Goal: Task Accomplishment & Management: Manage account settings

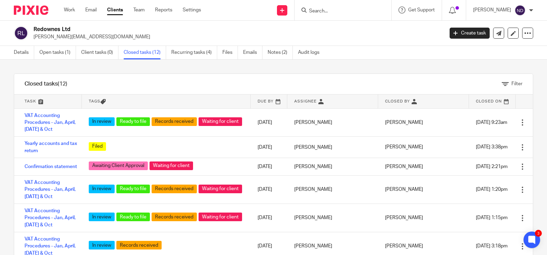
click at [328, 9] on input "Search" at bounding box center [339, 11] width 62 height 6
type input "nigel cocks"
click button "submit" at bounding box center [0, 0] width 0 height 0
click at [338, 28] on link at bounding box center [350, 27] width 86 height 10
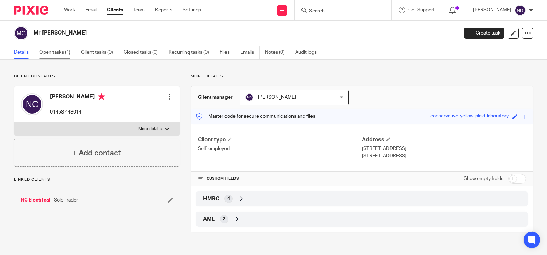
click at [45, 53] on link "Open tasks (1)" at bounding box center [57, 52] width 37 height 13
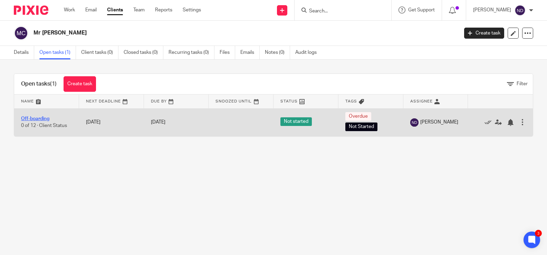
click at [29, 119] on link "Off-boarding" at bounding box center [35, 118] width 28 height 5
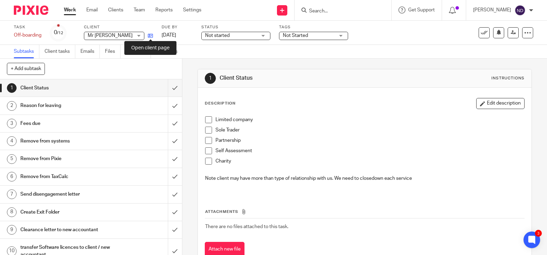
click at [152, 36] on icon at bounding box center [150, 35] width 5 height 5
click at [323, 12] on input "Search" at bounding box center [339, 11] width 62 height 6
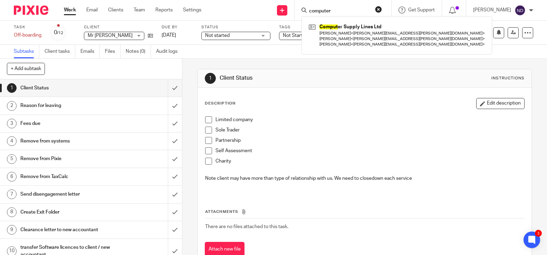
type input "computer"
click button "submit" at bounding box center [0, 0] width 0 height 0
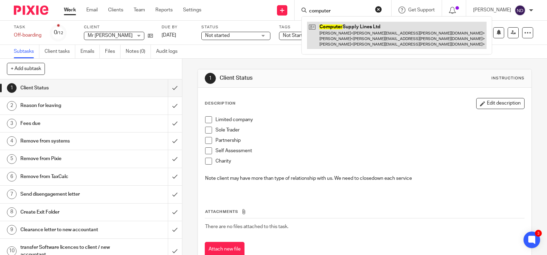
click at [333, 31] on link at bounding box center [396, 35] width 179 height 27
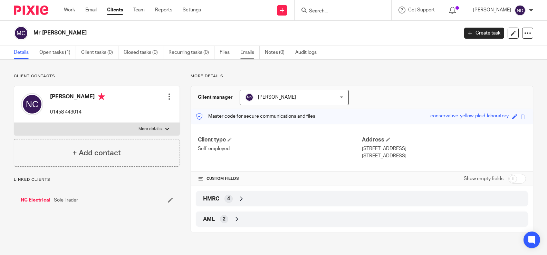
click at [242, 52] on link "Emails" at bounding box center [249, 52] width 19 height 13
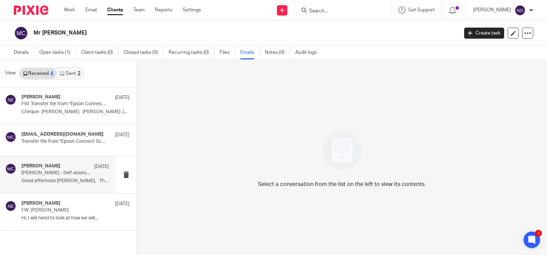
click at [35, 171] on p "Nigel Cocks - Self-assessment" at bounding box center [56, 173] width 70 height 6
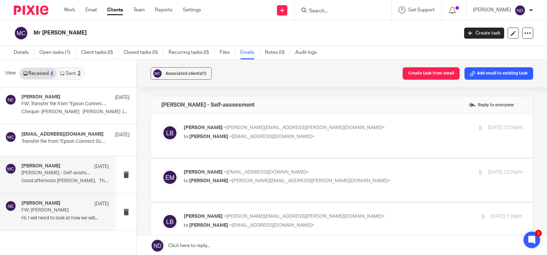
click at [35, 213] on div "Erik Molnar 17 Sep 2024 FW: Nigel Cocks Hi, I will need to look at how we will.…" at bounding box center [64, 212] width 87 height 23
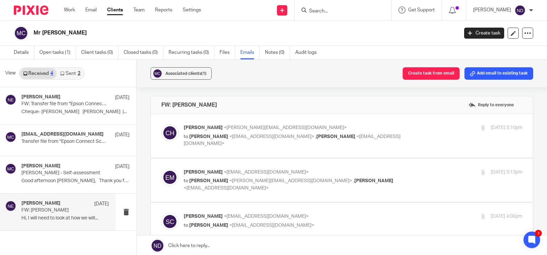
click at [222, 133] on div "Chloe Hellyar <chloe.hellyar@probusinessuk.com> to Sally Chivers <sallychivers@…" at bounding box center [297, 135] width 226 height 23
checkbox input "true"
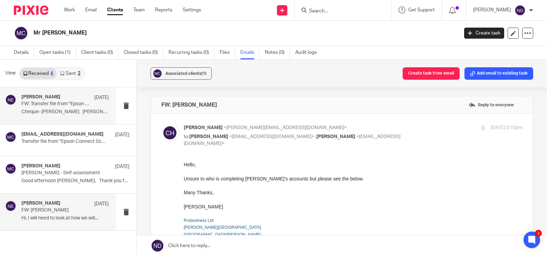
click at [36, 111] on p "Cheque- Nigel Cocks Erin Holly |..." at bounding box center [64, 112] width 87 height 6
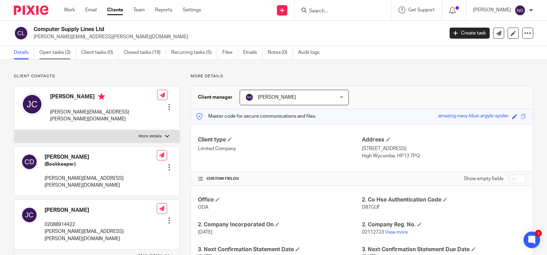
click at [49, 52] on link "Open tasks (3)" at bounding box center [57, 52] width 37 height 13
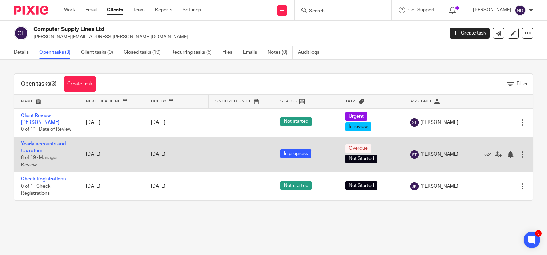
click at [35, 144] on link "Yearly accounts and tax return" at bounding box center [43, 148] width 45 height 12
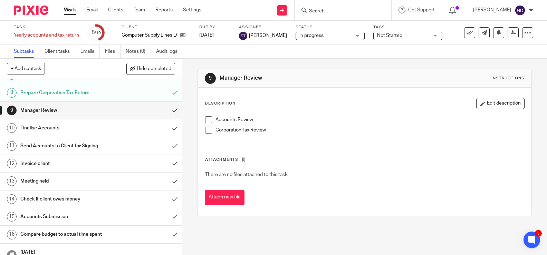
scroll to position [121, 0]
click at [74, 108] on h1 "Manager Review" at bounding box center [67, 109] width 94 height 10
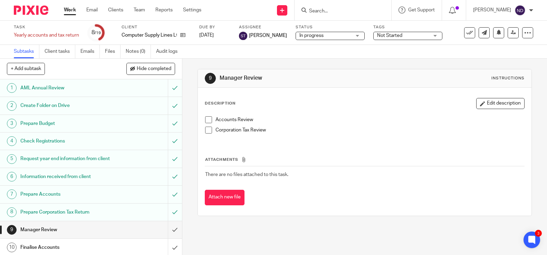
click at [206, 119] on span at bounding box center [208, 119] width 7 height 7
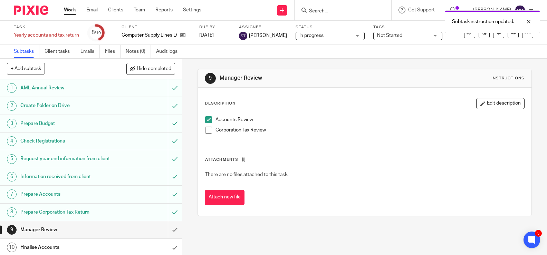
click at [208, 131] on span at bounding box center [208, 130] width 7 height 7
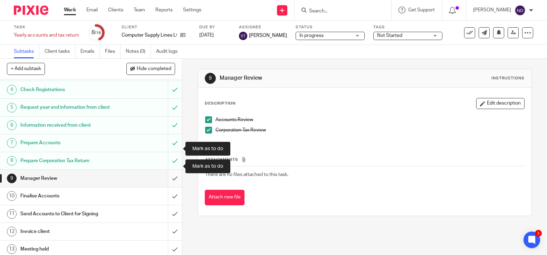
scroll to position [59, 0]
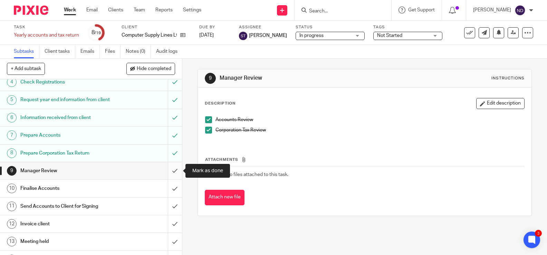
click at [175, 171] on input "submit" at bounding box center [91, 170] width 182 height 17
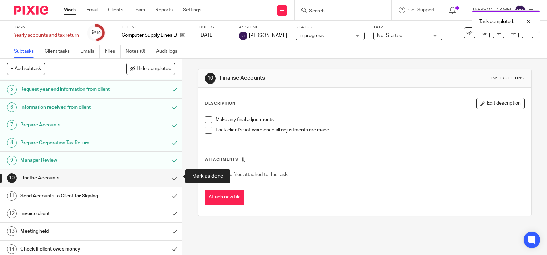
scroll to position [71, 0]
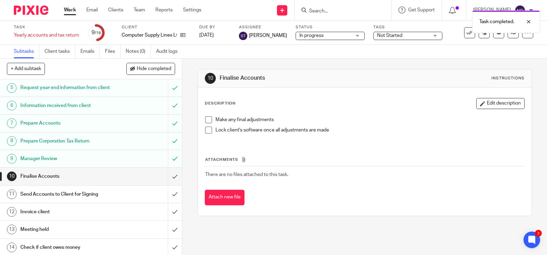
click at [125, 181] on div "Finalise Accounts" at bounding box center [90, 176] width 140 height 10
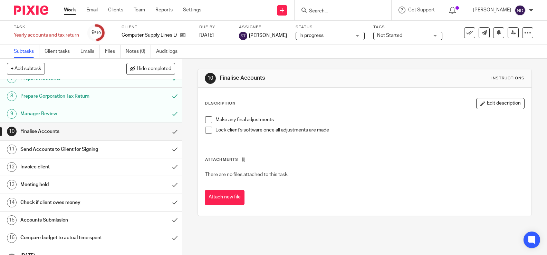
scroll to position [115, 0]
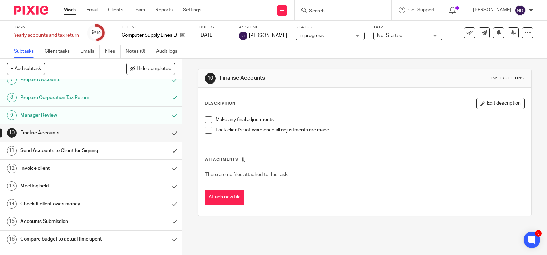
click at [207, 118] on span at bounding box center [208, 119] width 7 height 7
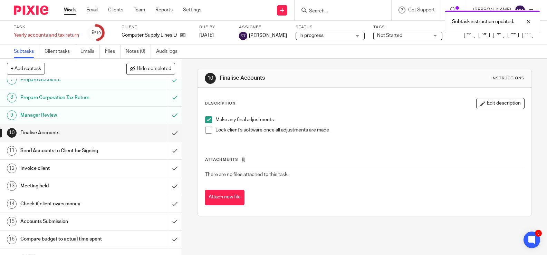
click at [209, 130] on span at bounding box center [208, 130] width 7 height 7
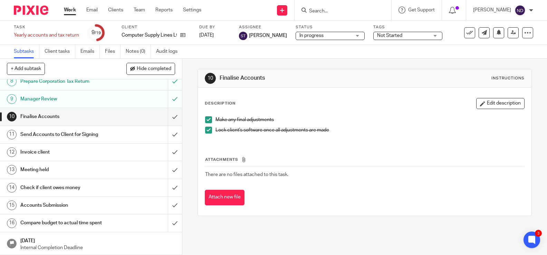
scroll to position [126, 0]
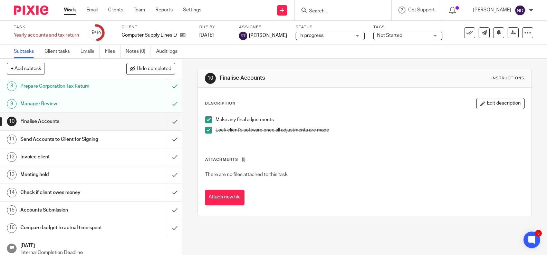
click at [133, 122] on div "Finalise Accounts" at bounding box center [90, 121] width 140 height 10
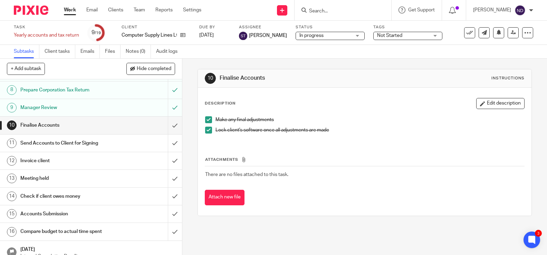
scroll to position [122, 0]
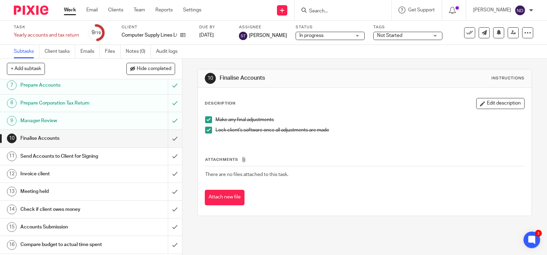
scroll to position [110, 0]
click at [154, 136] on div "Finalise Accounts" at bounding box center [90, 138] width 140 height 10
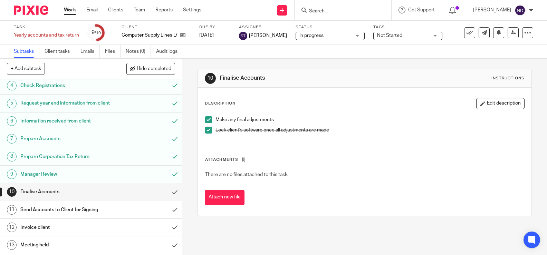
scroll to position [127, 0]
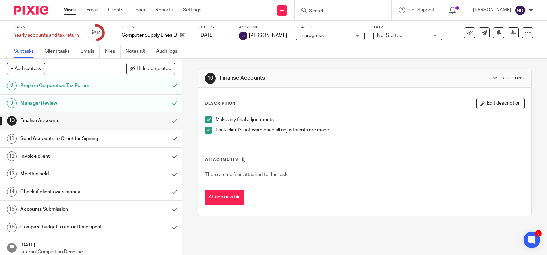
click at [157, 122] on div "Finalise Accounts" at bounding box center [90, 121] width 140 height 10
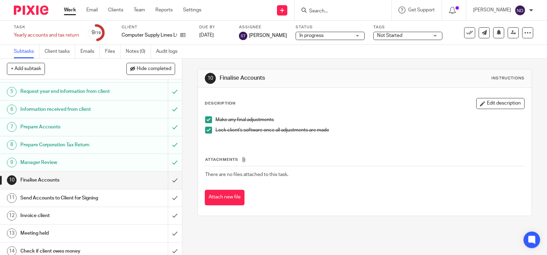
scroll to position [91, 0]
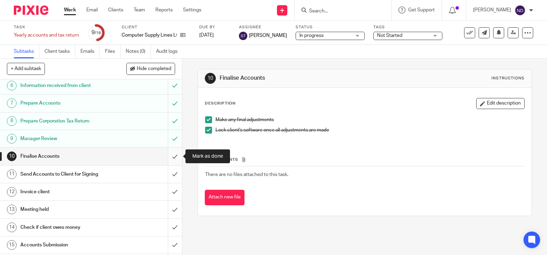
click at [174, 157] on input "submit" at bounding box center [91, 156] width 182 height 17
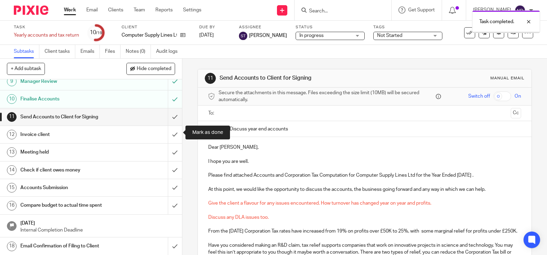
scroll to position [151, 0]
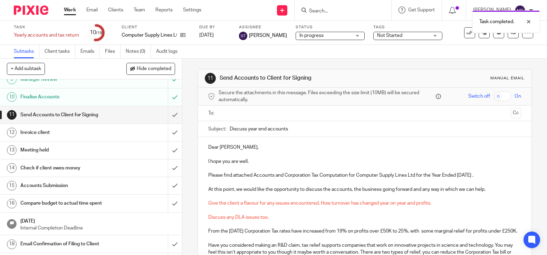
click at [115, 116] on div "Send Accounts to Client for Signing" at bounding box center [90, 115] width 140 height 10
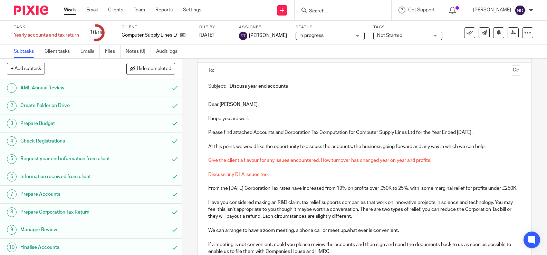
scroll to position [43, 0]
click at [203, 157] on div "Dear [PERSON_NAME], I hope you are well. Please find attached Accounts and Corp…" at bounding box center [364, 198] width 333 height 208
drag, startPoint x: 210, startPoint y: 163, endPoint x: 260, endPoint y: 194, distance: 59.2
click at [260, 194] on div "Dear [PERSON_NAME], I hope you are well. Please find attached Accounts and Corp…" at bounding box center [364, 198] width 333 height 208
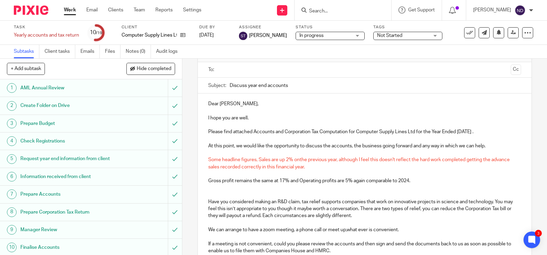
click at [210, 199] on p "Have you considered making an R&D claim, tax relief supports companies that wor…" at bounding box center [364, 208] width 313 height 21
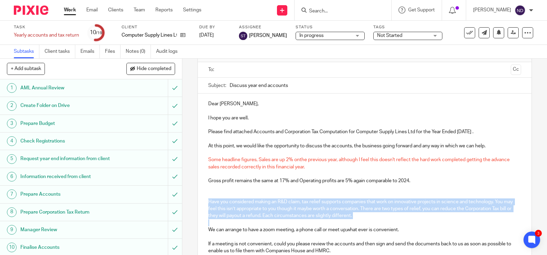
drag, startPoint x: 211, startPoint y: 203, endPoint x: 382, endPoint y: 219, distance: 171.9
click at [382, 219] on div "Dear [PERSON_NAME], I hope you are well. Please find attached Accounts and Corp…" at bounding box center [364, 198] width 333 height 208
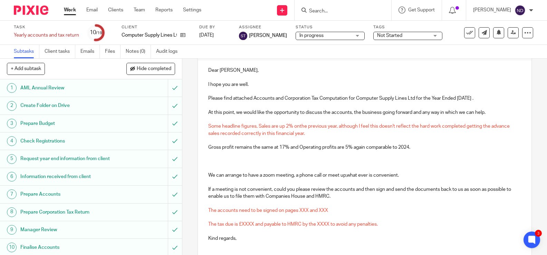
scroll to position [68, 0]
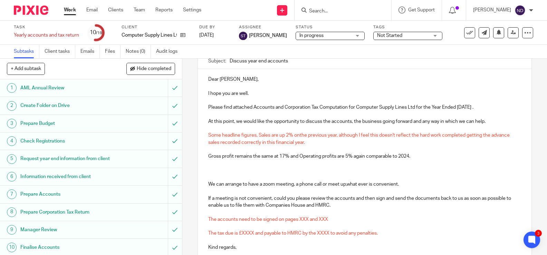
click at [208, 157] on p "Gross profit remains the same at 17% and Operating profits are 5% again compara…" at bounding box center [364, 156] width 313 height 7
click at [209, 166] on p at bounding box center [364, 163] width 313 height 7
drag, startPoint x: 209, startPoint y: 134, endPoint x: 336, endPoint y: 144, distance: 127.8
click at [336, 144] on p "Some headline figures, Sales are up 2% onthe previous year, although I feel thi…" at bounding box center [364, 139] width 313 height 14
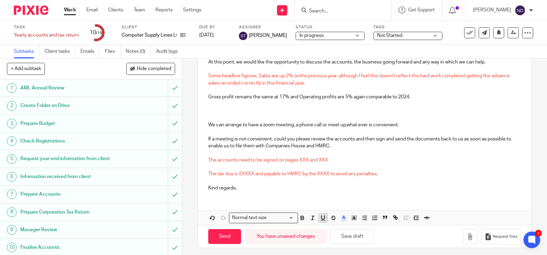
scroll to position [131, 0]
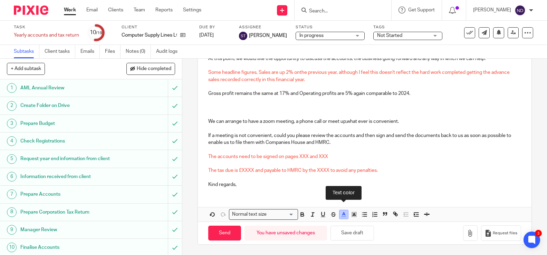
click at [343, 215] on line "button" at bounding box center [344, 215] width 2 height 0
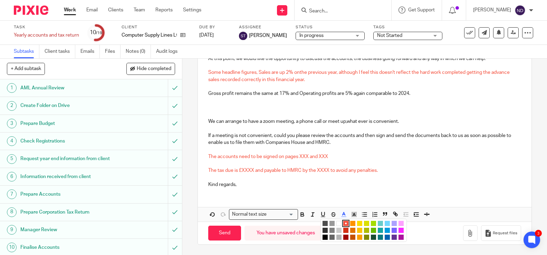
click at [324, 236] on li "color:#000000" at bounding box center [324, 237] width 5 height 5
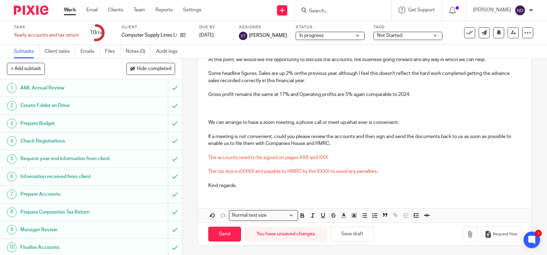
click at [257, 110] on p at bounding box center [364, 108] width 313 height 7
click at [217, 111] on p at bounding box center [364, 108] width 313 height 7
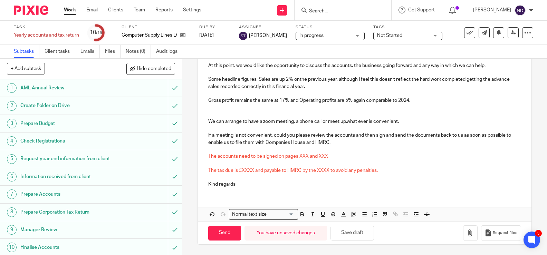
scroll to position [124, 0]
click at [309, 157] on span "The accounts need to be signed on pages XXX and XXX" at bounding box center [268, 156] width 120 height 5
click at [328, 155] on p "The accounts need to be signed on pages 3 and XXX" at bounding box center [364, 156] width 313 height 7
click at [254, 171] on span "The tax due is £XXXX and payable to HMRC by the XXXX to avoid any penalties." at bounding box center [292, 170] width 169 height 5
click at [339, 171] on span "The tax due is £46,168.75 and payable to HMRC by the XXXX to avoid any penaltie…" at bounding box center [297, 170] width 178 height 5
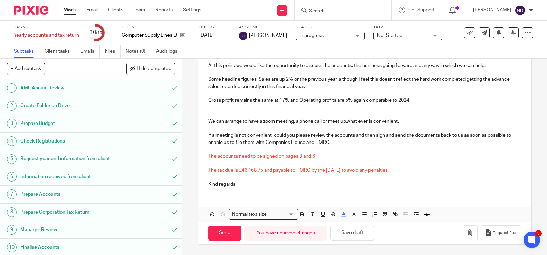
drag, startPoint x: 404, startPoint y: 171, endPoint x: 415, endPoint y: 173, distance: 11.2
click at [368, 168] on span "The tax due is £46,168.75 and payable to HMRC by the 28th February to avoid any…" at bounding box center [298, 170] width 181 height 5
drag, startPoint x: 416, startPoint y: 172, endPoint x: 206, endPoint y: 156, distance: 209.8
click at [205, 156] on div "Dear James, I hope you are well. Please find attached Accounts and Corporation …" at bounding box center [364, 103] width 333 height 180
click at [353, 214] on icon "button" at bounding box center [354, 214] width 6 height 6
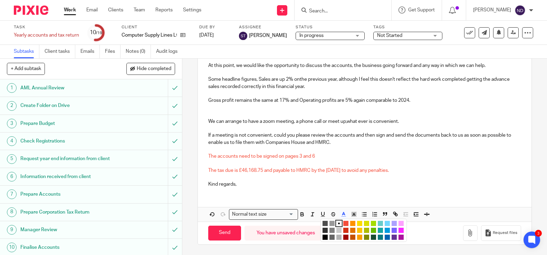
click at [325, 237] on li "color:#000000" at bounding box center [324, 237] width 5 height 5
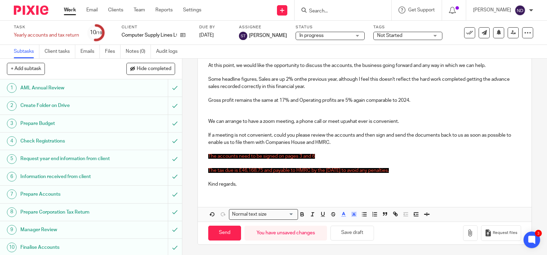
click at [308, 184] on p "Kind regards," at bounding box center [364, 184] width 313 height 7
click at [353, 215] on icon "button" at bounding box center [354, 214] width 6 height 6
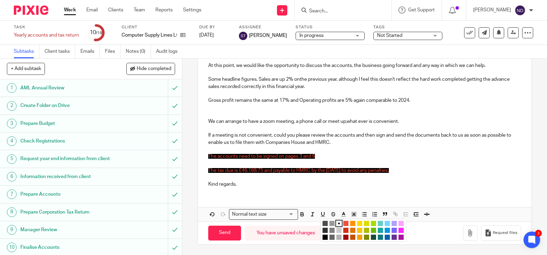
click at [339, 224] on div "color:#FFFFFF" at bounding box center [339, 224] width 2 height 2
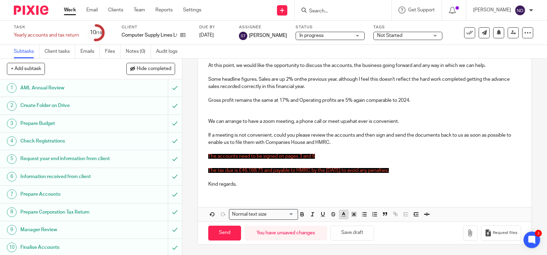
click at [342, 215] on polyline "button" at bounding box center [343, 213] width 2 height 3
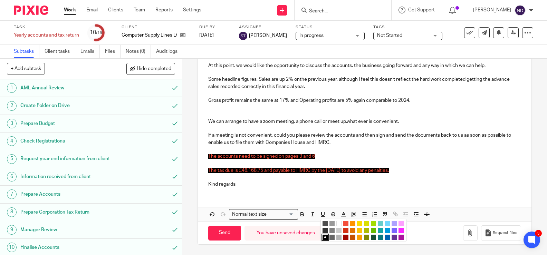
click at [323, 238] on li "color:#000000" at bounding box center [324, 237] width 5 height 5
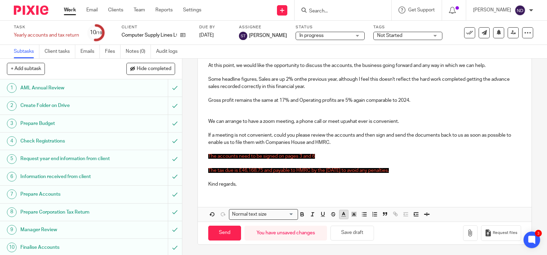
click at [342, 215] on polyline "button" at bounding box center [343, 213] width 2 height 3
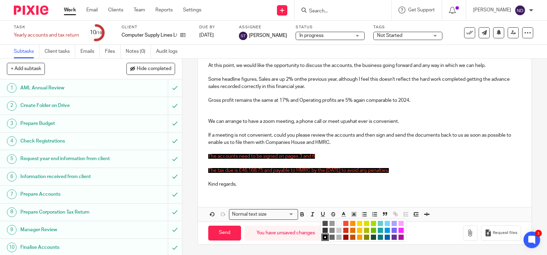
click at [326, 237] on div "color:#000000" at bounding box center [325, 237] width 2 height 2
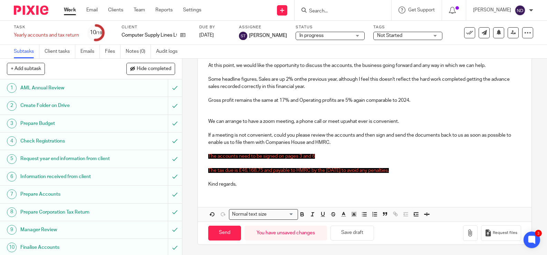
click at [318, 180] on p at bounding box center [364, 177] width 313 height 7
click at [354, 214] on icon "button" at bounding box center [354, 214] width 6 height 6
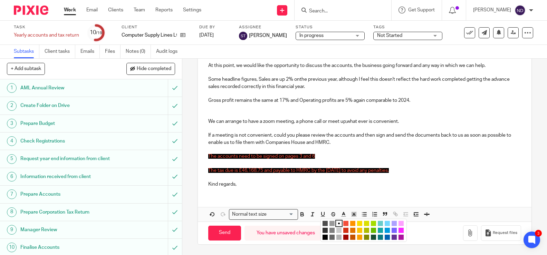
click at [325, 225] on li "color:#4D4D4D" at bounding box center [324, 223] width 5 height 5
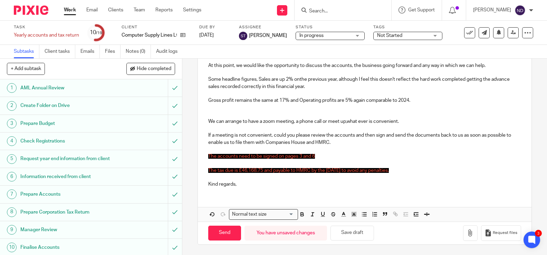
click at [207, 162] on div "Dear James, I hope you are well. Please find attached Accounts and Corporation …" at bounding box center [364, 103] width 333 height 180
drag, startPoint x: 206, startPoint y: 155, endPoint x: 407, endPoint y: 172, distance: 201.0
click at [406, 172] on div "Dear James, I hope you are well. Please find attached Accounts and Corporation …" at bounding box center [364, 103] width 333 height 180
click at [353, 215] on line "button" at bounding box center [354, 215] width 2 height 0
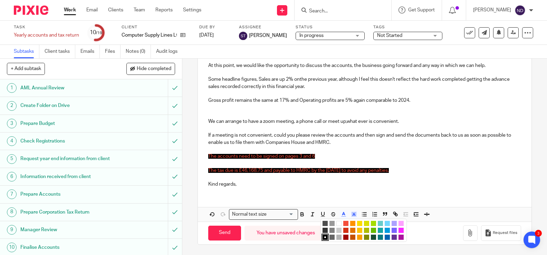
click at [339, 224] on li "color:#FFFFFF" at bounding box center [338, 223] width 5 height 5
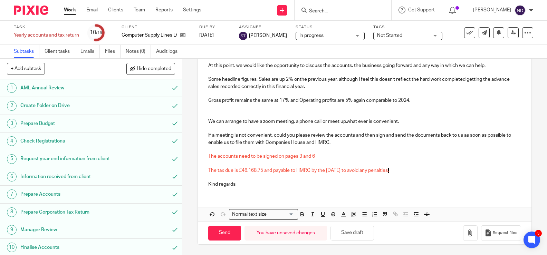
click at [319, 180] on p at bounding box center [364, 177] width 313 height 7
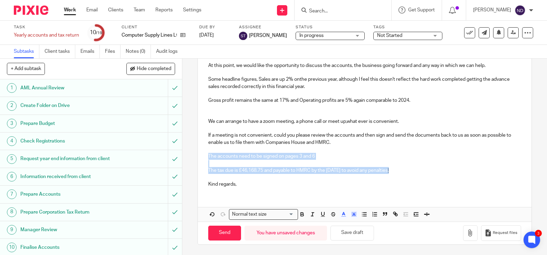
drag, startPoint x: 409, startPoint y: 171, endPoint x: 204, endPoint y: 155, distance: 206.0
click at [204, 155] on div "Dear James, I hope you are well. Please find attached Accounts and Corporation …" at bounding box center [364, 103] width 333 height 180
click at [342, 214] on icon "button" at bounding box center [343, 214] width 6 height 6
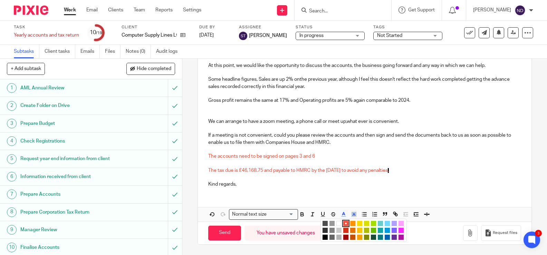
click at [325, 236] on li "color:#000000" at bounding box center [324, 237] width 5 height 5
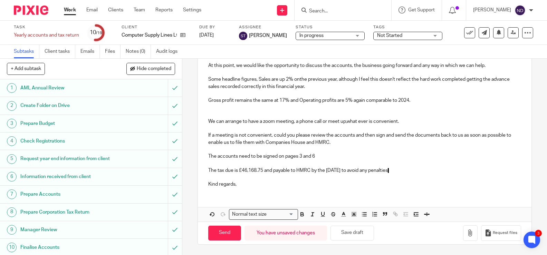
drag, startPoint x: 258, startPoint y: 188, endPoint x: 252, endPoint y: 188, distance: 5.9
click at [256, 188] on div "Dear James, I hope you are well. Please find attached Accounts and Corporation …" at bounding box center [364, 103] width 333 height 180
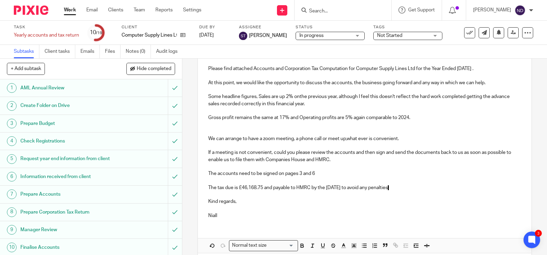
scroll to position [107, 0]
click at [213, 130] on p at bounding box center [364, 131] width 313 height 7
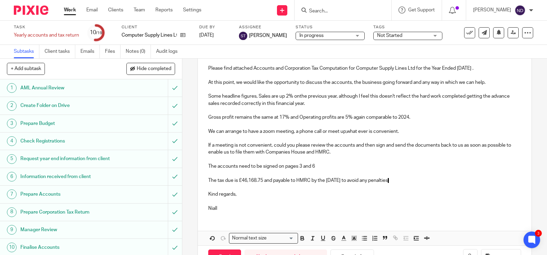
scroll to position [131, 0]
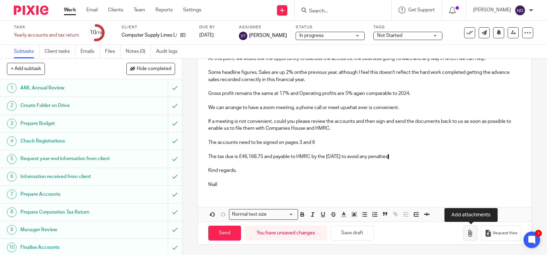
click at [468, 234] on icon "button" at bounding box center [470, 233] width 7 height 7
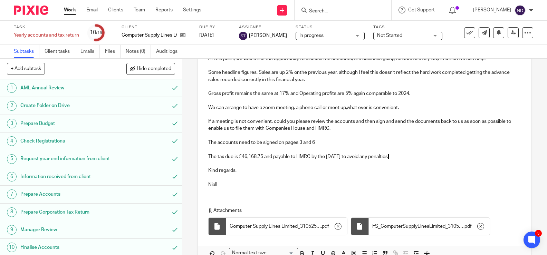
scroll to position [0, 0]
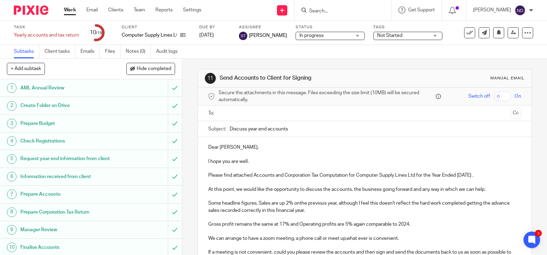
click at [230, 109] on input "text" at bounding box center [364, 113] width 287 height 8
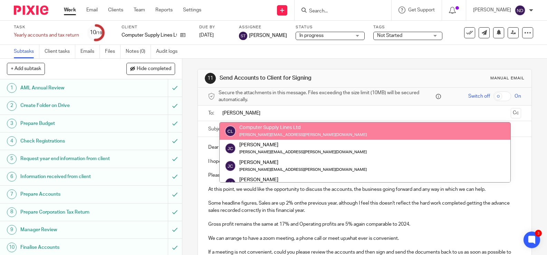
type input "james"
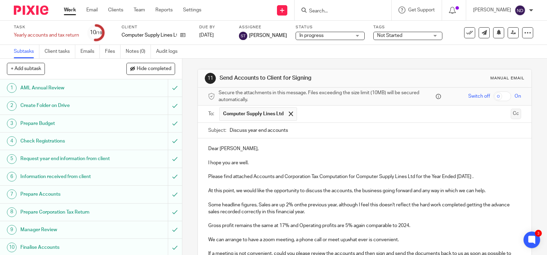
click at [517, 114] on button "Cc" at bounding box center [516, 114] width 10 height 10
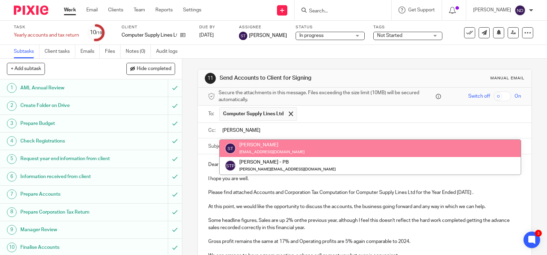
type input "sara"
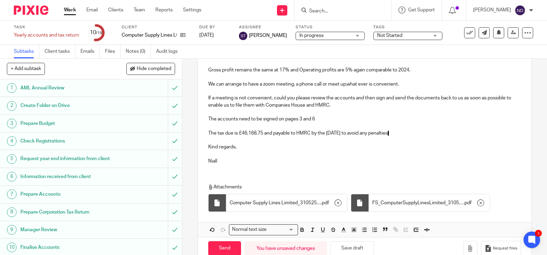
scroll to position [188, 0]
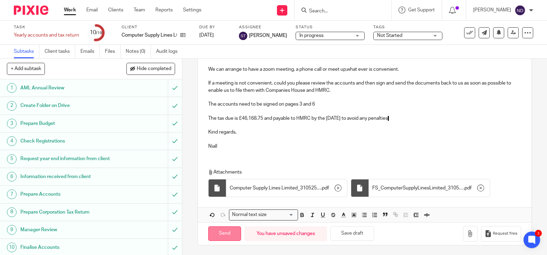
click at [223, 234] on input "Send" at bounding box center [224, 233] width 33 height 15
type input "Sent"
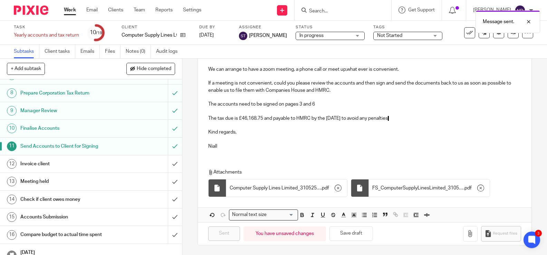
scroll to position [119, 0]
click at [128, 166] on div "Invoice client" at bounding box center [90, 163] width 140 height 10
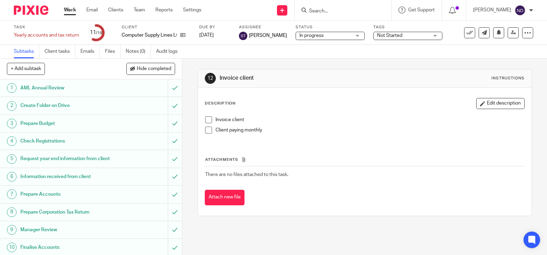
click at [210, 130] on span at bounding box center [208, 130] width 7 height 7
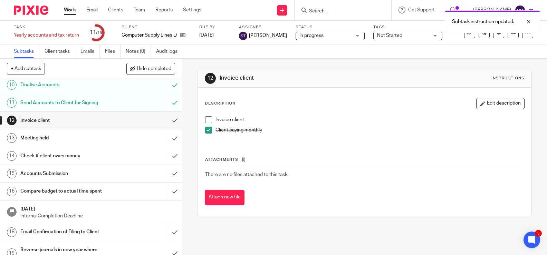
scroll to position [174, 0]
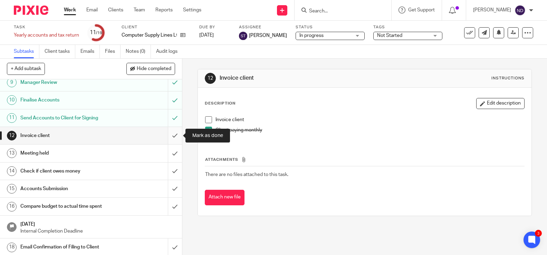
click at [174, 134] on input "submit" at bounding box center [91, 135] width 182 height 17
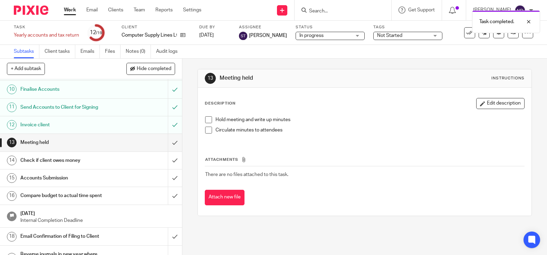
scroll to position [174, 0]
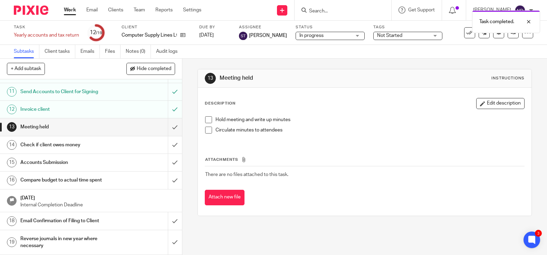
click at [142, 144] on div "Check if client owes money" at bounding box center [90, 145] width 140 height 10
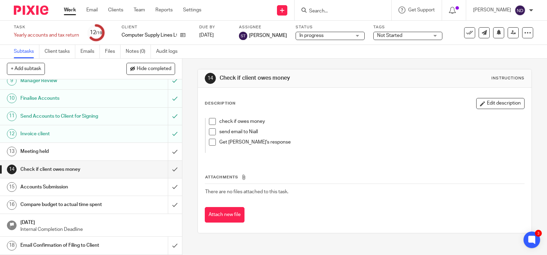
scroll to position [158, 0]
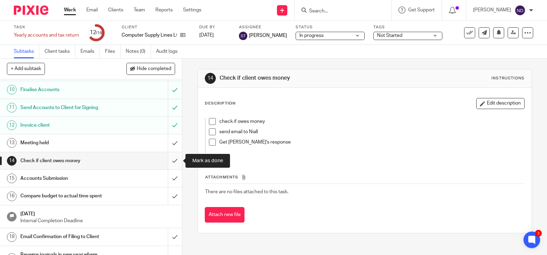
click at [173, 161] on input "submit" at bounding box center [91, 160] width 182 height 17
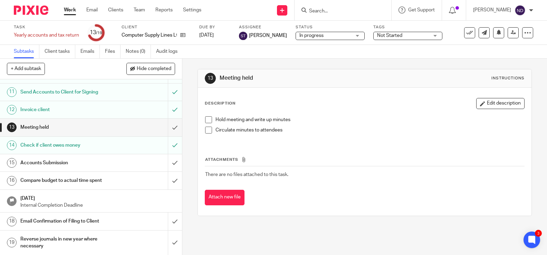
scroll to position [174, 0]
click at [56, 178] on h1 "Compare budget to actual time spent" at bounding box center [67, 180] width 94 height 10
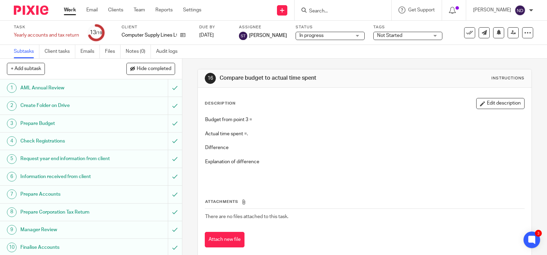
click at [37, 124] on h1 "Prepare Budget" at bounding box center [67, 123] width 94 height 10
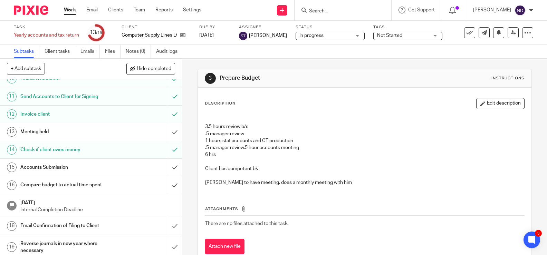
scroll to position [174, 0]
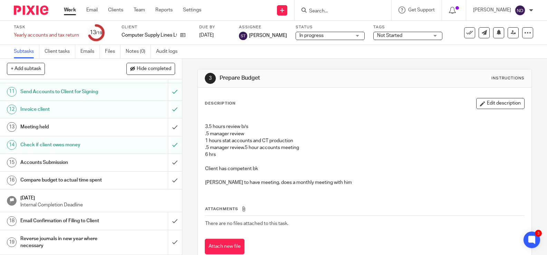
click at [50, 180] on h1 "Compare budget to actual time spent" at bounding box center [67, 180] width 94 height 10
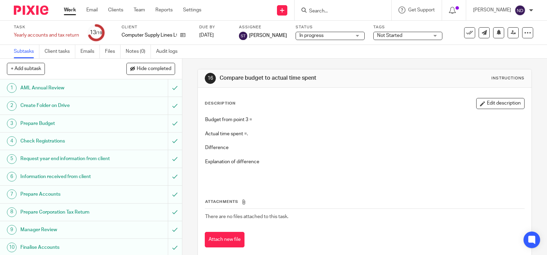
click at [497, 107] on button "Edit description" at bounding box center [500, 103] width 48 height 11
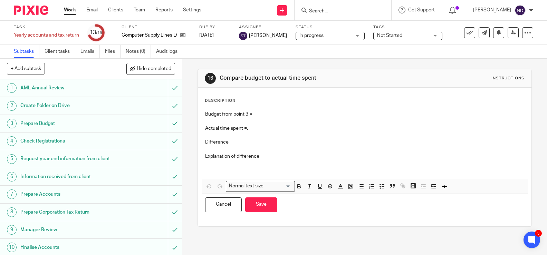
click at [264, 116] on p "Budget from point 3 =" at bounding box center [364, 114] width 319 height 7
click at [255, 128] on p "Actual time spent =." at bounding box center [364, 128] width 319 height 7
click at [245, 144] on p "Difference" at bounding box center [364, 142] width 319 height 7
click at [262, 205] on button "Save" at bounding box center [261, 204] width 32 height 15
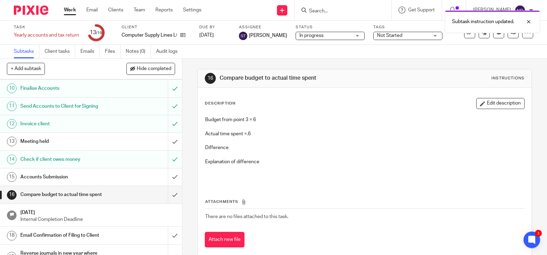
scroll to position [174, 0]
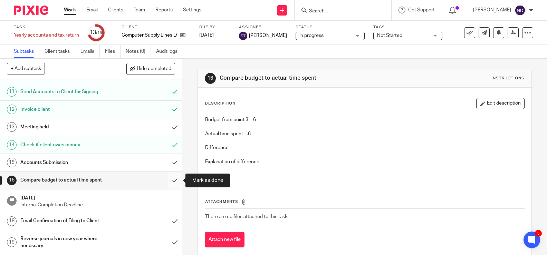
click at [175, 182] on input "submit" at bounding box center [91, 180] width 182 height 17
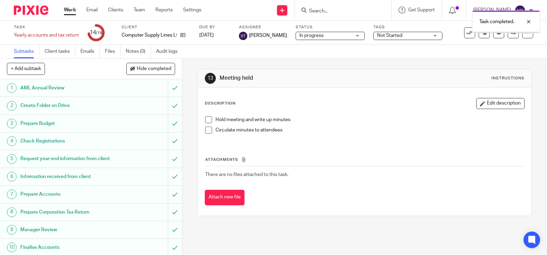
click at [379, 36] on span "Not Started" at bounding box center [389, 35] width 25 height 5
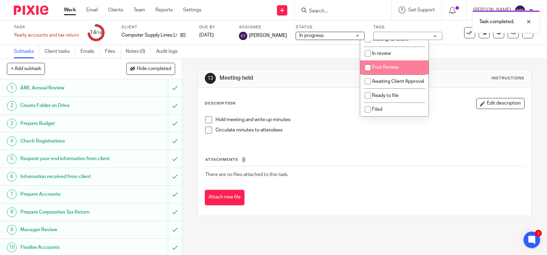
scroll to position [96, 0]
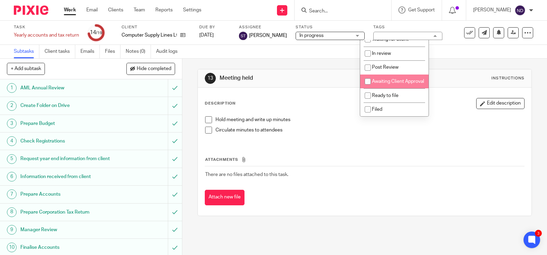
click at [375, 79] on span "Awaiting Client Approval" at bounding box center [398, 81] width 52 height 5
checkbox input "true"
click at [311, 46] on div "Subtasks Client tasks Emails Files Notes (0) Audit logs" at bounding box center [273, 52] width 547 height 14
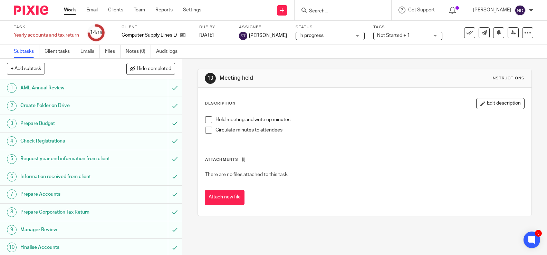
click at [305, 37] on span "In progress" at bounding box center [311, 35] width 24 height 5
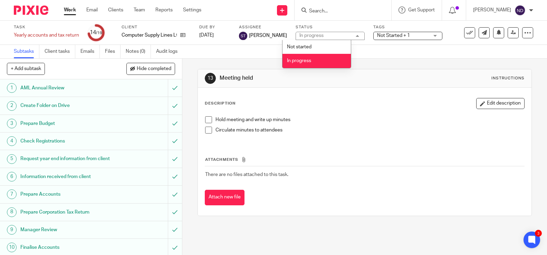
click at [305, 37] on div "In progress" at bounding box center [311, 35] width 24 height 5
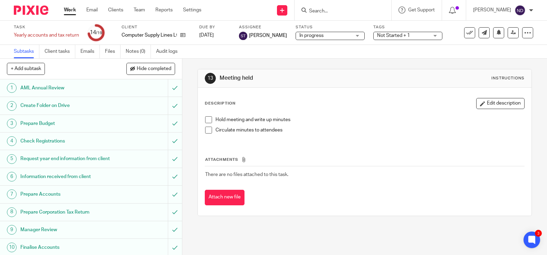
click at [377, 36] on span "Not Started + 1" at bounding box center [393, 35] width 33 height 5
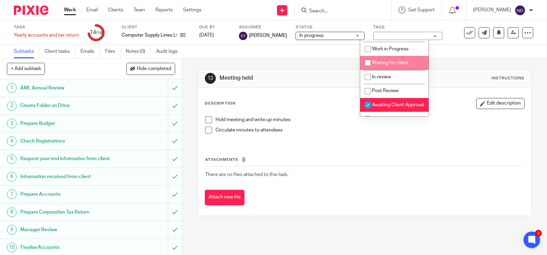
scroll to position [0, 0]
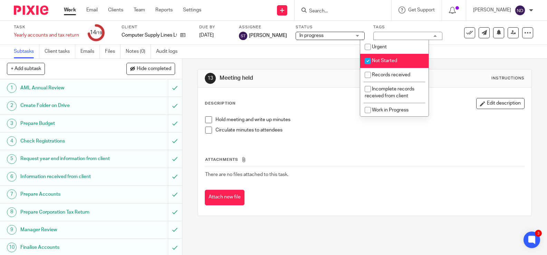
click at [367, 61] on input "checkbox" at bounding box center [367, 61] width 13 height 13
checkbox input "false"
click at [285, 52] on div "Subtasks Client tasks Emails Files Notes (0) Audit logs" at bounding box center [273, 52] width 547 height 14
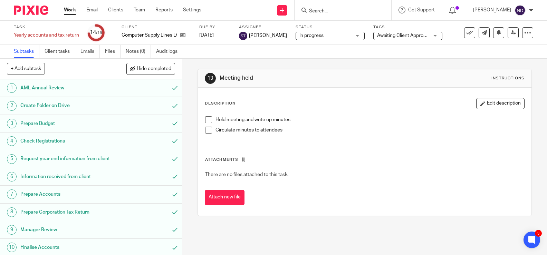
scroll to position [174, 0]
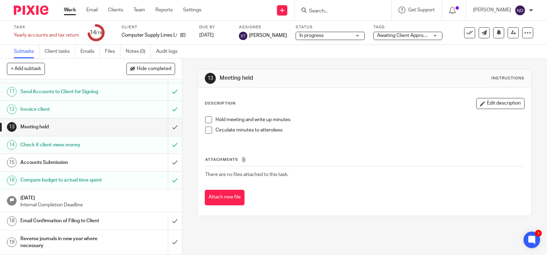
click at [356, 58] on div "Subtasks Client tasks Emails Files Notes (0) Audit logs" at bounding box center [273, 52] width 547 height 14
click at [322, 12] on input "Search" at bounding box center [339, 11] width 62 height 6
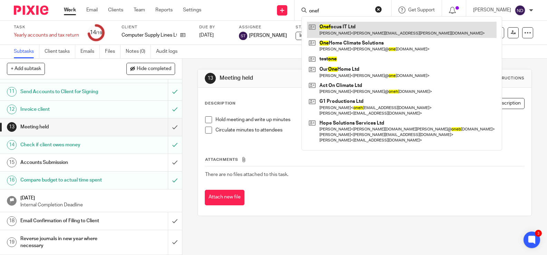
type input "onef"
click at [341, 32] on link at bounding box center [402, 30] width 190 height 16
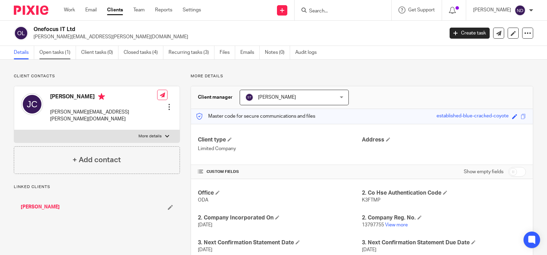
click at [47, 51] on link "Open tasks (1)" at bounding box center [57, 52] width 37 height 13
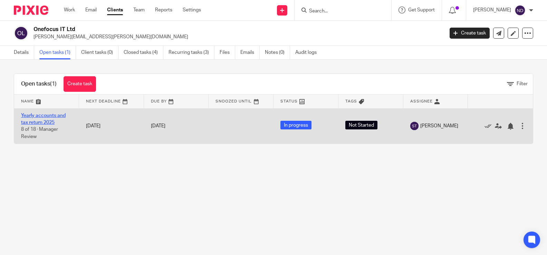
click at [37, 117] on link "Yearly accounts and tax return 2025" at bounding box center [43, 119] width 45 height 12
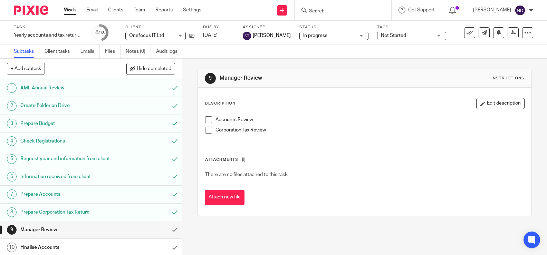
click at [381, 35] on span "Not Started" at bounding box center [393, 35] width 25 height 5
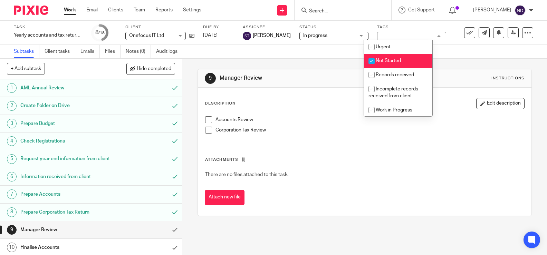
click at [371, 63] on input "checkbox" at bounding box center [371, 61] width 13 height 13
checkbox input "false"
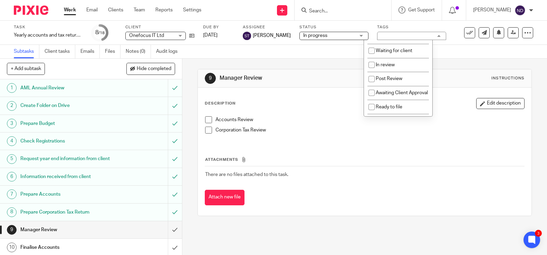
scroll to position [96, 0]
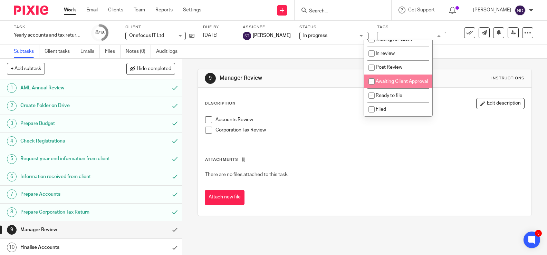
click at [372, 75] on input "checkbox" at bounding box center [371, 81] width 13 height 13
checkbox input "true"
click at [103, 75] on div "+ Add subtask Hide completed Cancel + Add" at bounding box center [91, 69] width 182 height 21
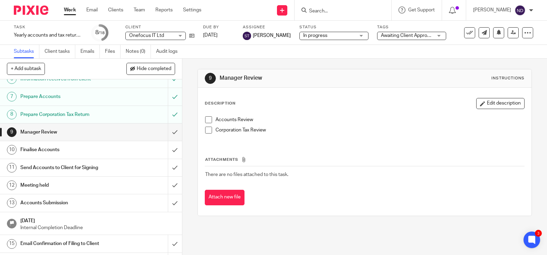
scroll to position [99, 0]
click at [94, 134] on h1 "Manager Review" at bounding box center [67, 131] width 94 height 10
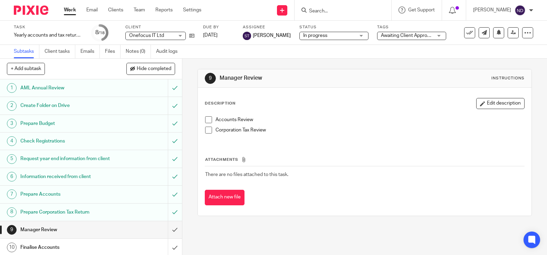
click at [210, 119] on span at bounding box center [208, 119] width 7 height 7
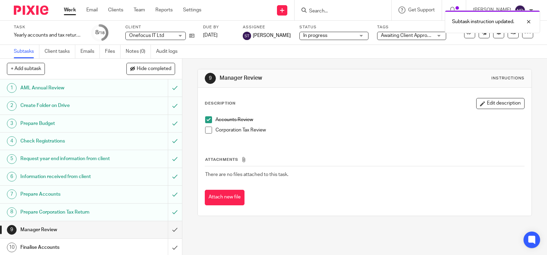
click at [210, 132] on span at bounding box center [208, 130] width 7 height 7
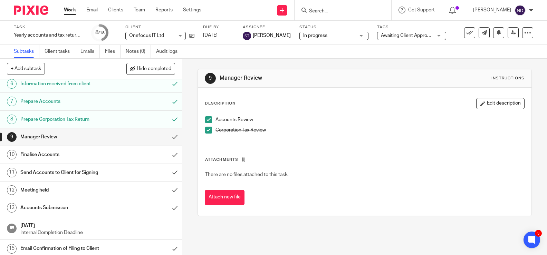
scroll to position [94, 0]
click at [43, 137] on h1 "Manager Review" at bounding box center [67, 136] width 94 height 10
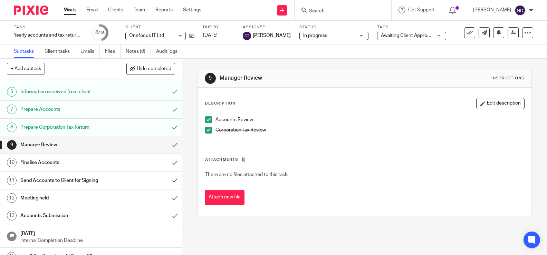
scroll to position [86, 0]
click at [174, 144] on input "submit" at bounding box center [91, 144] width 182 height 17
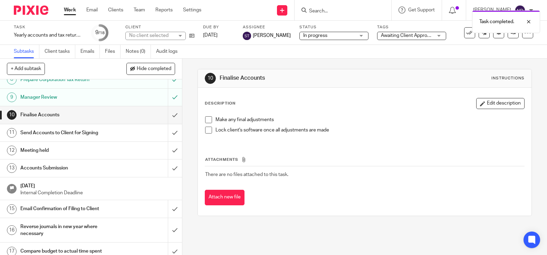
scroll to position [156, 0]
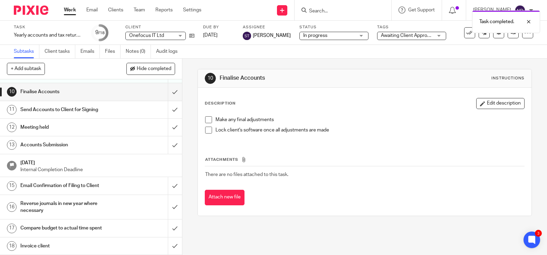
click at [106, 92] on h1 "Finalise Accounts" at bounding box center [67, 92] width 94 height 10
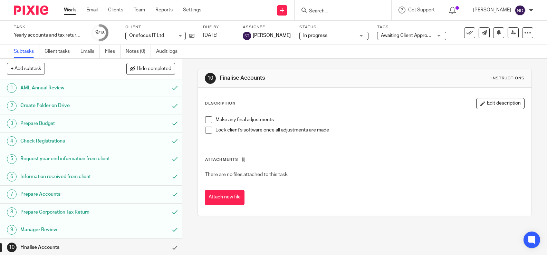
click at [211, 119] on span at bounding box center [208, 119] width 7 height 7
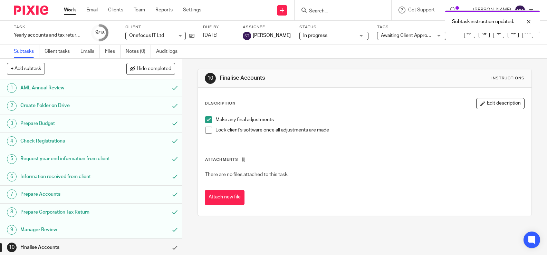
click at [208, 131] on span at bounding box center [208, 130] width 7 height 7
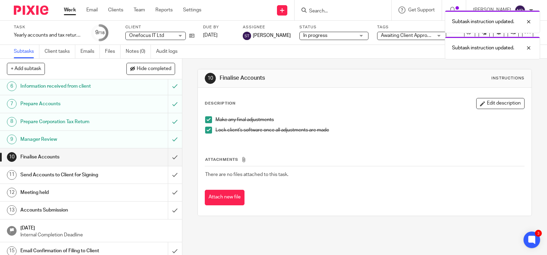
scroll to position [104, 0]
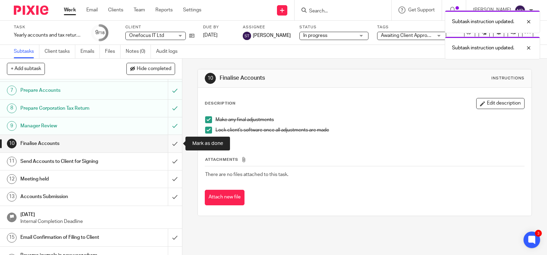
click at [174, 144] on input "submit" at bounding box center [91, 143] width 182 height 17
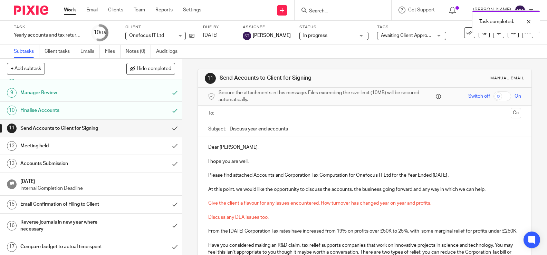
scroll to position [137, 0]
click at [124, 127] on div "Send Accounts to Client for Signing" at bounding box center [90, 128] width 140 height 10
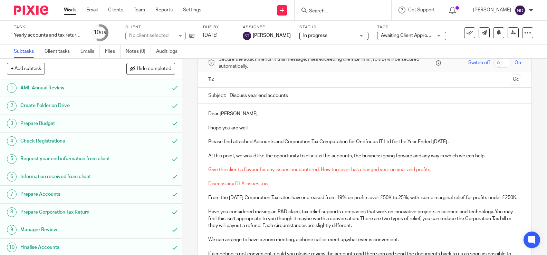
scroll to position [47, 0]
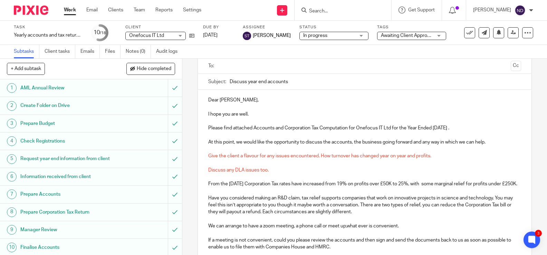
click at [207, 156] on div "Dear James, I hope you are well. Please find attached Accounts and Corporation …" at bounding box center [364, 194] width 333 height 208
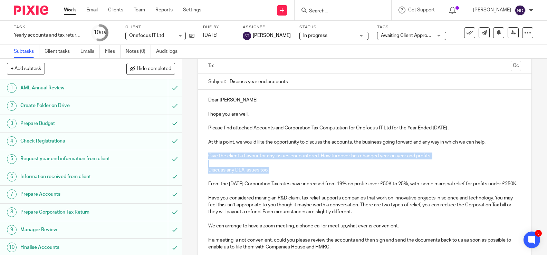
drag, startPoint x: 208, startPoint y: 156, endPoint x: 278, endPoint y: 173, distance: 72.4
click at [278, 173] on div "Dear James, I hope you are well. Please find attached Accounts and Corporation …" at bounding box center [364, 194] width 333 height 208
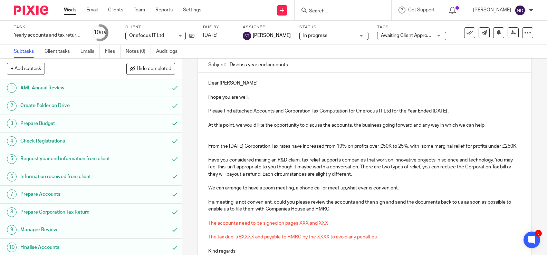
scroll to position [69, 0]
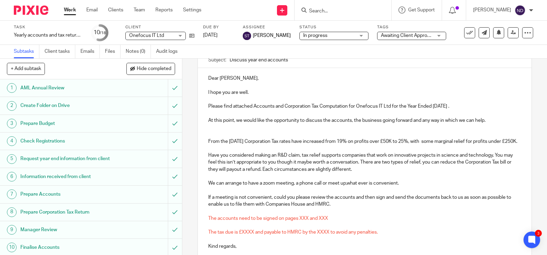
click at [224, 133] on p at bounding box center [364, 134] width 313 height 7
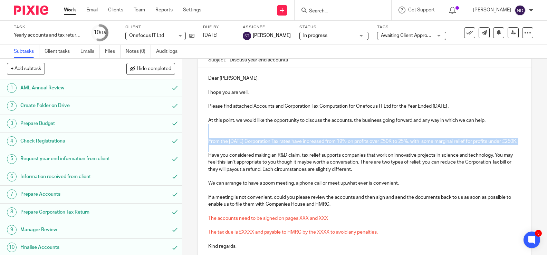
drag, startPoint x: 217, startPoint y: 142, endPoint x: 237, endPoint y: 154, distance: 24.0
click at [237, 154] on div "Dear James, I hope you are well. Please find attached Accounts and Corporation …" at bounding box center [364, 161] width 333 height 187
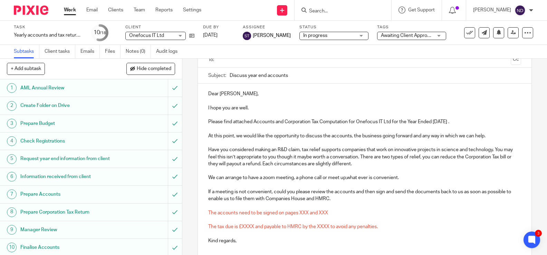
scroll to position [56, 0]
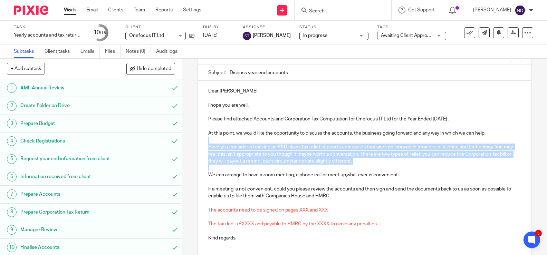
drag, startPoint x: 211, startPoint y: 142, endPoint x: 361, endPoint y: 169, distance: 152.6
click at [361, 169] on div "Dear James, I hope you are well. Please find attached Accounts and Corporation …" at bounding box center [364, 164] width 333 height 166
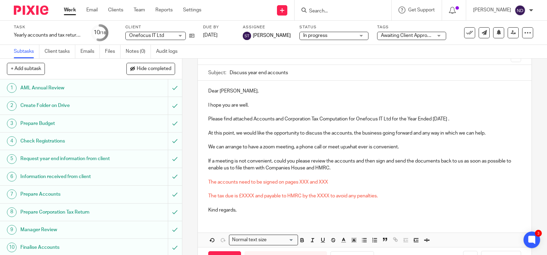
click at [308, 185] on div "Dear James, I hope you are well. Please find attached Accounts and Corporation …" at bounding box center [364, 150] width 333 height 138
click at [309, 184] on span "The accounts need to be signed on pages XXX and XXX" at bounding box center [268, 182] width 120 height 5
click at [321, 182] on span "The accounts need to be signed on pages 2 and XXX" at bounding box center [264, 182] width 113 height 5
click at [253, 197] on span "The tax due is £XXXX and payable to HMRC by the XXXX to avoid any penalties." at bounding box center [292, 197] width 169 height 5
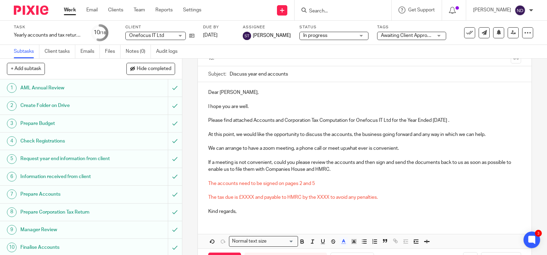
scroll to position [54, 0]
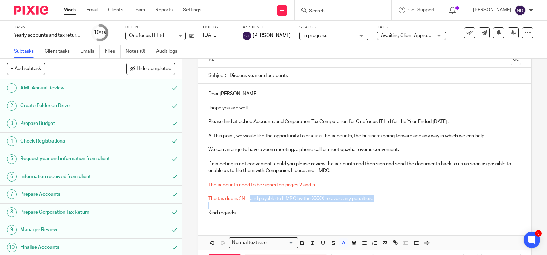
drag, startPoint x: 259, startPoint y: 199, endPoint x: 383, endPoint y: 204, distance: 124.4
click at [383, 204] on div "Dear James, I hope you are well. Please find attached Accounts and Corporation …" at bounding box center [364, 153] width 333 height 138
drag, startPoint x: 241, startPoint y: 198, endPoint x: 210, endPoint y: 184, distance: 34.5
click at [209, 184] on div "Dear James, I hope you are well. Please find attached Accounts and Corporation …" at bounding box center [364, 152] width 333 height 138
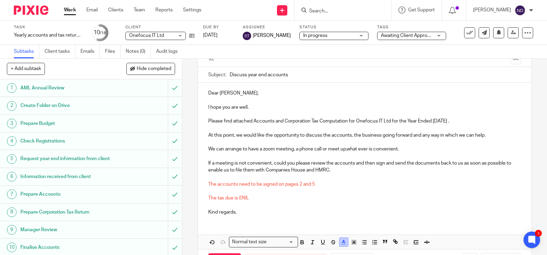
click at [343, 242] on polyline "button" at bounding box center [343, 241] width 2 height 3
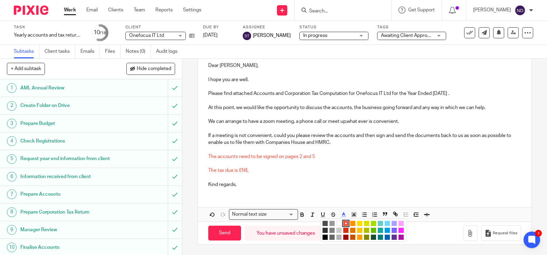
click at [324, 238] on li "color:#000000" at bounding box center [324, 237] width 5 height 5
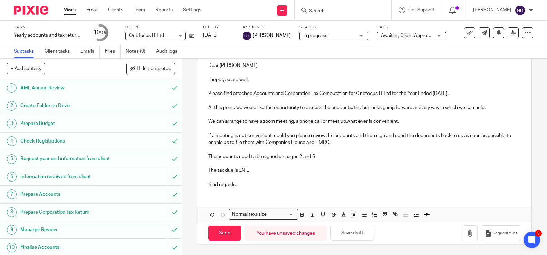
click at [285, 176] on p at bounding box center [364, 177] width 313 height 7
click at [471, 232] on icon "button" at bounding box center [470, 233] width 7 height 7
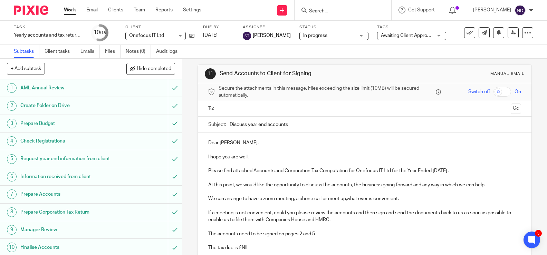
scroll to position [0, 0]
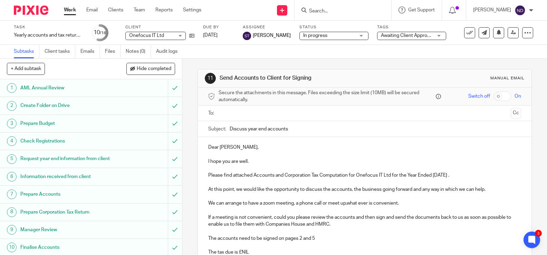
click at [244, 114] on input "text" at bounding box center [364, 113] width 287 height 8
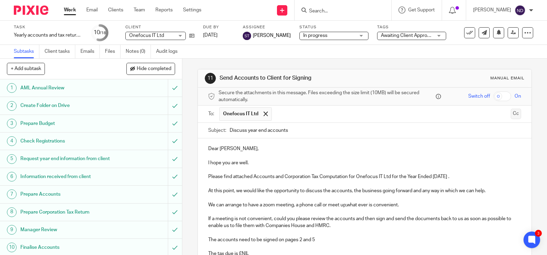
click at [516, 114] on button "Cc" at bounding box center [516, 114] width 10 height 10
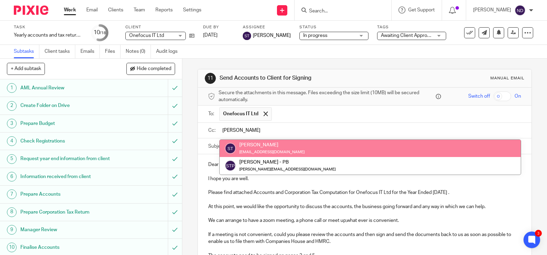
type input "sarah"
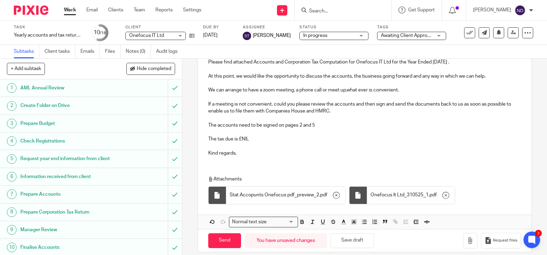
scroll to position [139, 0]
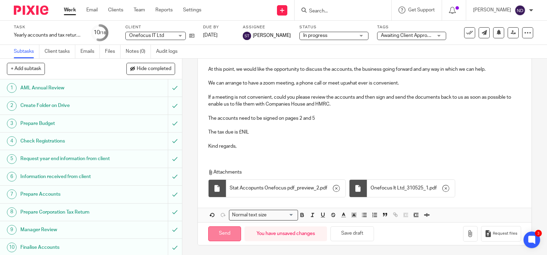
click at [226, 231] on input "Send" at bounding box center [224, 233] width 33 height 15
type input "Sent"
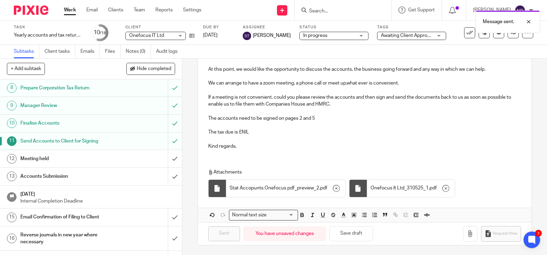
scroll to position [156, 0]
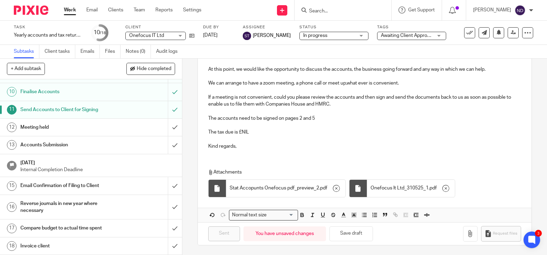
click at [22, 225] on h1 "Compare budget to actual time spent" at bounding box center [67, 228] width 94 height 10
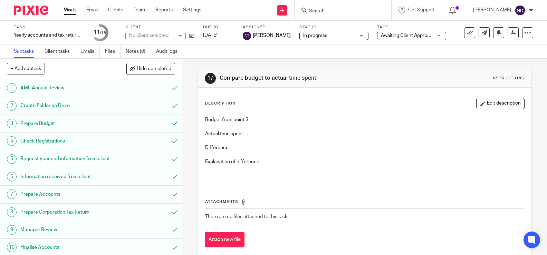
scroll to position [0, 0]
click at [40, 123] on h1 "Prepare Budget" at bounding box center [67, 123] width 94 height 10
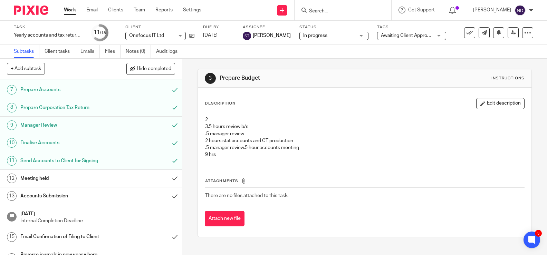
scroll to position [156, 0]
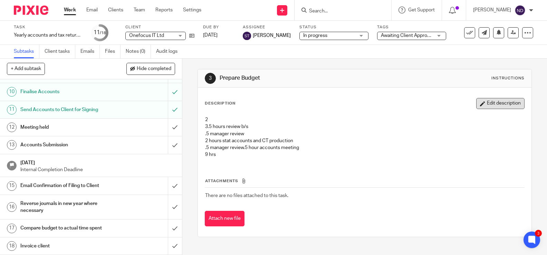
click at [493, 104] on button "Edit description" at bounding box center [500, 103] width 48 height 11
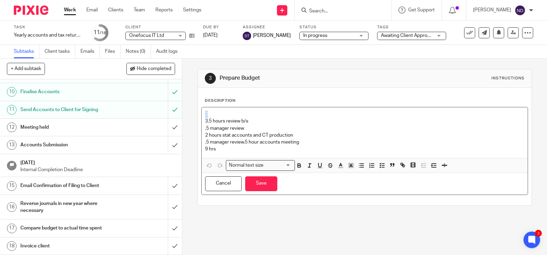
drag, startPoint x: 216, startPoint y: 116, endPoint x: 230, endPoint y: 122, distance: 14.7
click at [200, 116] on div "Description 2 3.5 hours review b/s .5 manager review 2 hours stat accounts and …" at bounding box center [364, 147] width 333 height 118
click at [204, 135] on div "3.5 hours review b/s .5 manager review 2 hours stat accounts and CT production …" at bounding box center [365, 132] width 326 height 51
click at [204, 149] on div "3.5 hours review b/s .5 manager review 1 hours stat accounts and CT production …" at bounding box center [365, 132] width 326 height 51
click at [260, 181] on button "Save" at bounding box center [261, 183] width 32 height 15
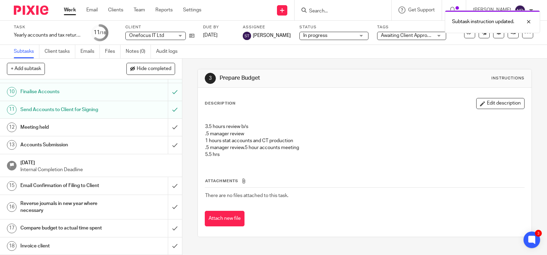
click at [46, 226] on h1 "Compare budget to actual time spent" at bounding box center [67, 228] width 94 height 10
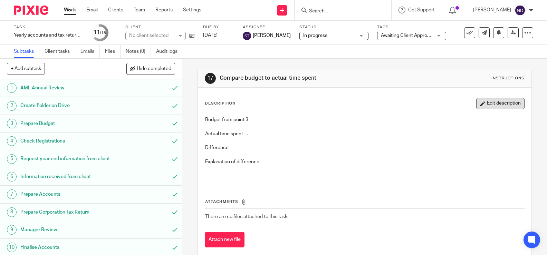
click at [502, 105] on button "Edit description" at bounding box center [500, 103] width 48 height 11
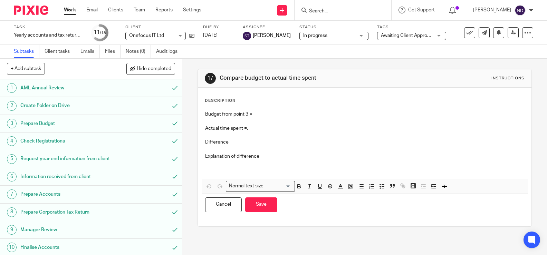
click at [258, 116] on div "Budget from point 3 = Actual time spent =. Difference Explanation of difference" at bounding box center [365, 142] width 326 height 71
click at [258, 115] on p "Budget from point 3 =" at bounding box center [364, 114] width 319 height 7
click at [254, 127] on p "Actual time spent =." at bounding box center [364, 128] width 319 height 7
click at [234, 143] on p "Difference" at bounding box center [364, 142] width 319 height 7
click at [260, 205] on button "Save" at bounding box center [261, 204] width 32 height 15
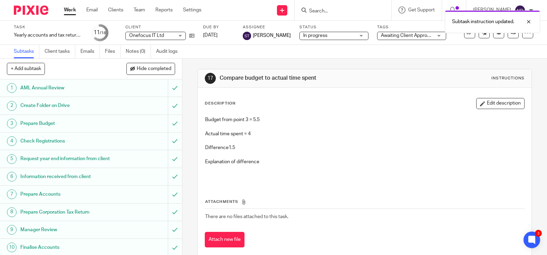
scroll to position [156, 0]
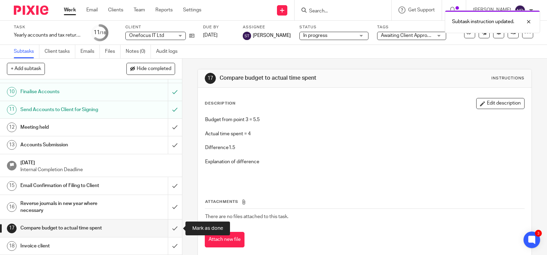
click at [174, 224] on input "submit" at bounding box center [91, 228] width 182 height 17
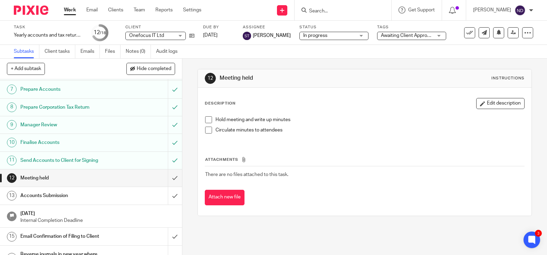
scroll to position [156, 0]
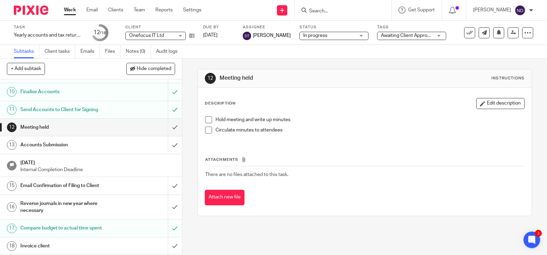
click at [35, 243] on h1 "Invoice client" at bounding box center [67, 246] width 94 height 10
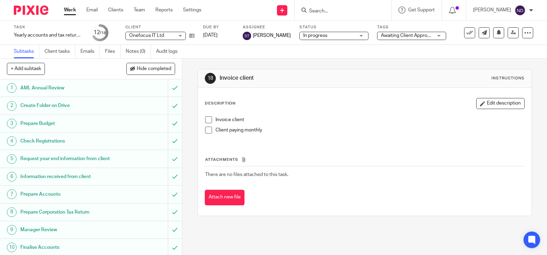
click at [209, 119] on span at bounding box center [208, 119] width 7 height 7
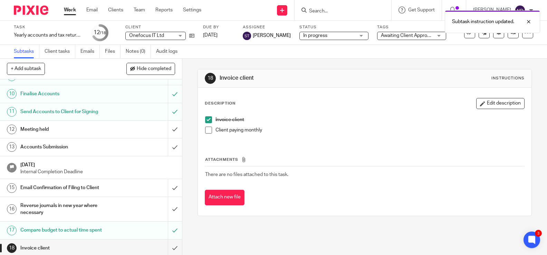
scroll to position [156, 0]
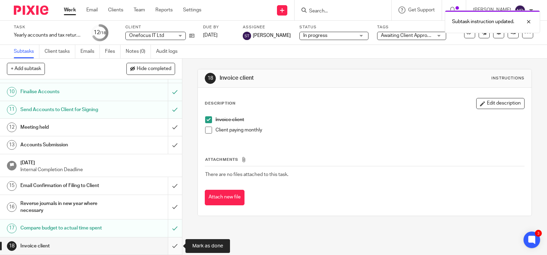
click at [171, 244] on input "submit" at bounding box center [91, 245] width 182 height 17
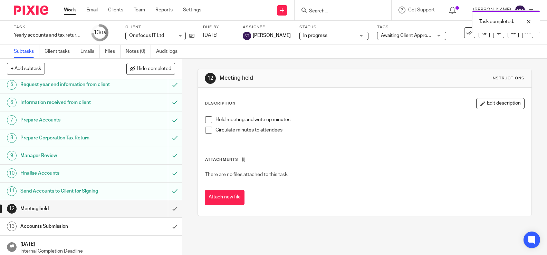
scroll to position [156, 0]
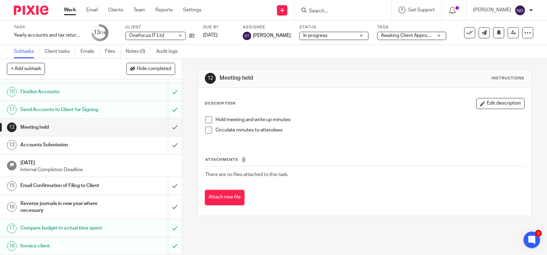
click at [325, 12] on input "Search" at bounding box center [339, 11] width 62 height 6
type input "phonics"
click button "submit" at bounding box center [0, 0] width 0 height 0
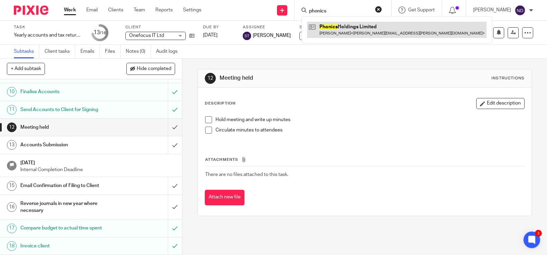
click at [341, 27] on link at bounding box center [396, 30] width 179 height 16
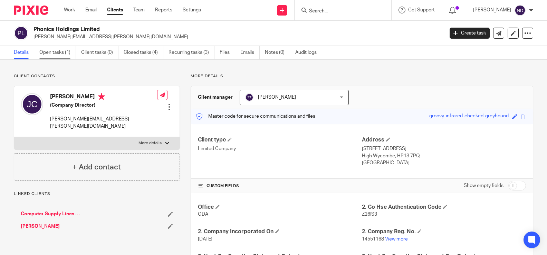
click at [52, 54] on link "Open tasks (1)" at bounding box center [57, 52] width 37 height 13
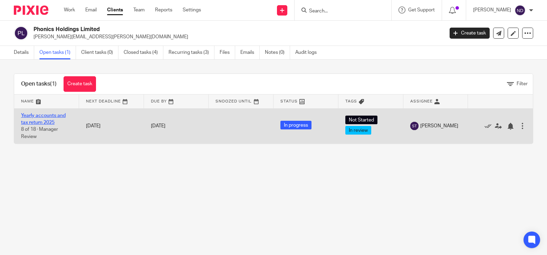
click at [32, 120] on link "Yearly accounts and tax return 2025" at bounding box center [43, 119] width 45 height 12
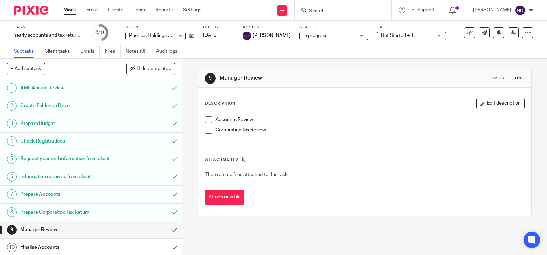
click at [395, 37] on span "Not Started + 1" at bounding box center [397, 35] width 33 height 5
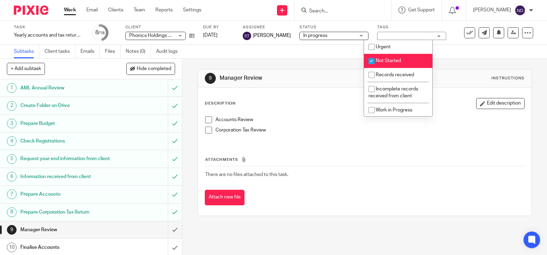
click at [370, 61] on input "checkbox" at bounding box center [371, 61] width 13 height 13
checkbox input "false"
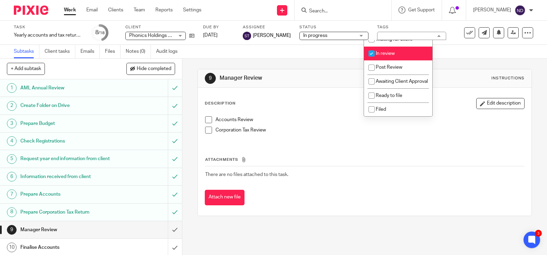
scroll to position [96, 0]
click at [370, 75] on input "checkbox" at bounding box center [371, 81] width 13 height 13
checkbox input "true"
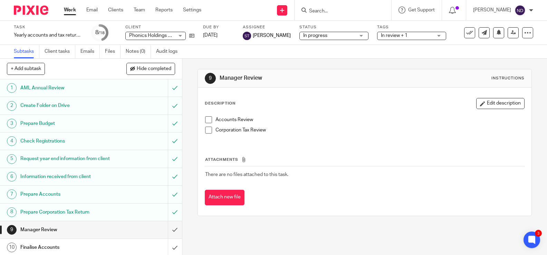
click at [120, 99] on link "2 Create Folder on Drive" at bounding box center [84, 105] width 168 height 17
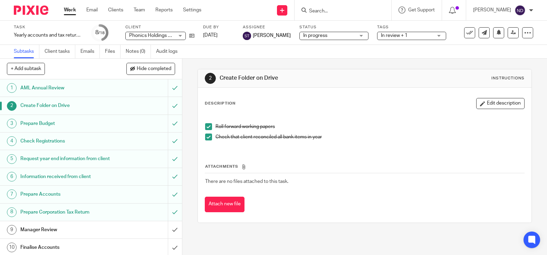
click at [81, 126] on h1 "Prepare Budget" at bounding box center [67, 123] width 94 height 10
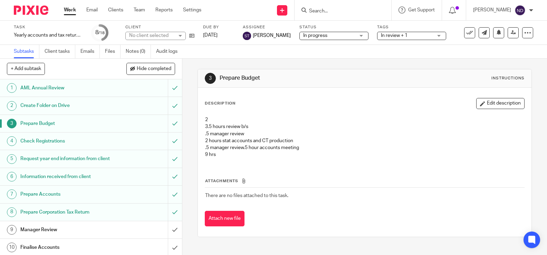
click at [492, 103] on button "Edit description" at bounding box center [500, 103] width 48 height 11
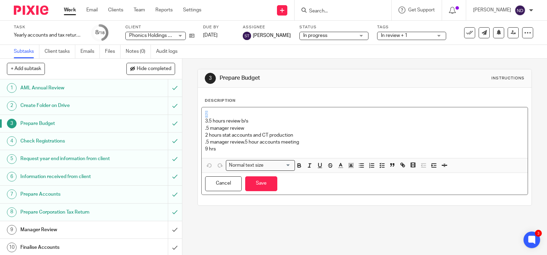
drag, startPoint x: 217, startPoint y: 115, endPoint x: 193, endPoint y: 116, distance: 24.5
click at [192, 116] on div "3 Prepare Budget Instructions Description 2 3.5 hours review b/s .5 manager rev…" at bounding box center [364, 157] width 365 height 196
click at [203, 148] on div "3.5 hours review b/s .5 manager review 2 hours stat accounts and CT production …" at bounding box center [365, 132] width 326 height 51
click at [202, 122] on div "3.5 hours review b/s .5 manager review 2 hours stat accounts and CT production …" at bounding box center [365, 132] width 326 height 51
drag, startPoint x: 207, startPoint y: 121, endPoint x: 203, endPoint y: 123, distance: 4.2
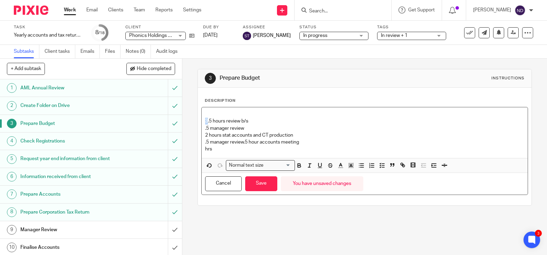
click at [203, 123] on div "3.5 hours review b/s .5 manager review 2 hours stat accounts and CT production …" at bounding box center [365, 132] width 326 height 51
drag, startPoint x: 207, startPoint y: 135, endPoint x: 204, endPoint y: 134, distance: 3.5
click at [204, 134] on div "2.5 hours review b/s .5 manager review 2 hours stat accounts and CT production …" at bounding box center [365, 132] width 326 height 51
drag, startPoint x: 205, startPoint y: 150, endPoint x: 204, endPoint y: 154, distance: 3.9
click at [205, 150] on p "hrs" at bounding box center [364, 149] width 319 height 7
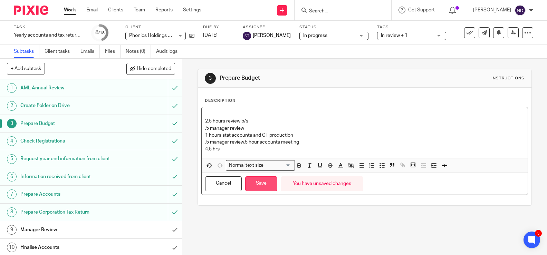
click at [260, 178] on button "Save" at bounding box center [261, 183] width 32 height 15
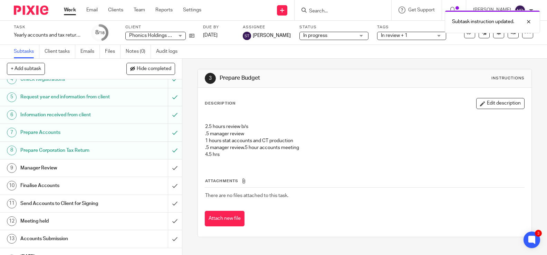
scroll to position [72, 0]
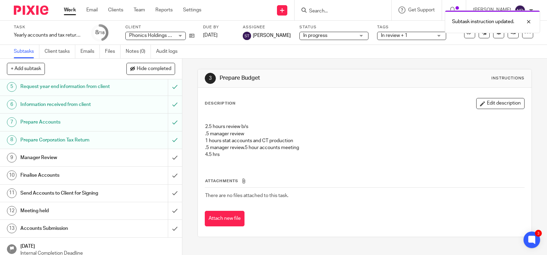
click at [99, 158] on h1 "Manager Review" at bounding box center [67, 158] width 94 height 10
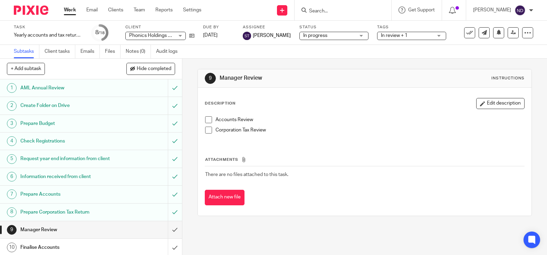
click at [211, 120] on span at bounding box center [208, 119] width 7 height 7
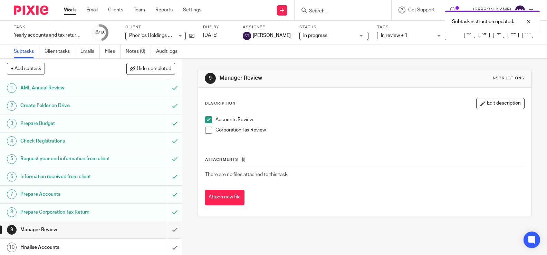
click at [210, 131] on span at bounding box center [208, 130] width 7 height 7
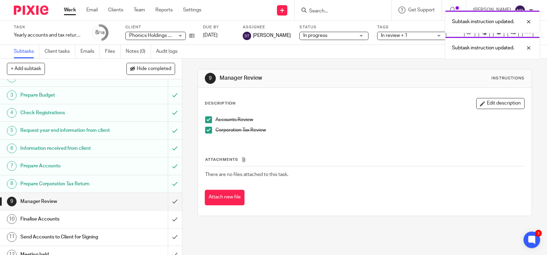
scroll to position [64, 0]
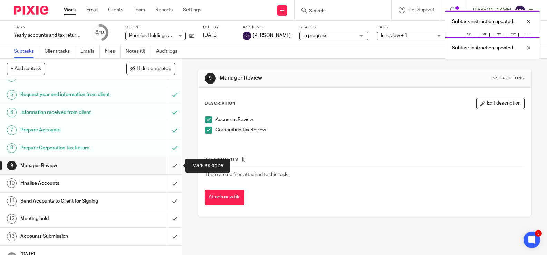
click at [174, 165] on input "submit" at bounding box center [91, 165] width 182 height 17
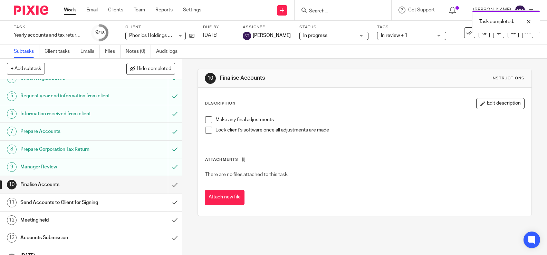
scroll to position [79, 0]
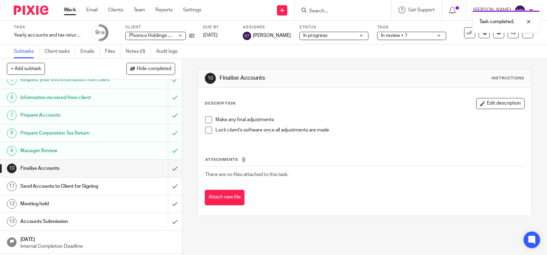
click at [141, 169] on div "Finalise Accounts" at bounding box center [90, 168] width 140 height 10
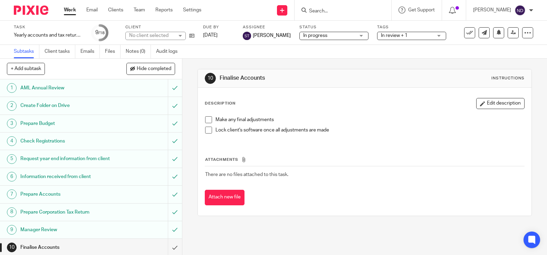
click at [208, 120] on span at bounding box center [208, 119] width 7 height 7
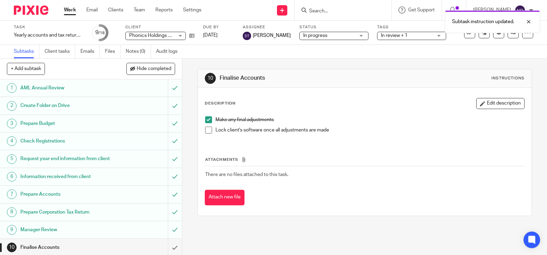
click at [208, 131] on span at bounding box center [208, 130] width 7 height 7
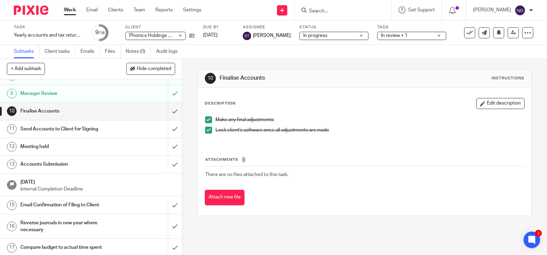
scroll to position [138, 0]
click at [141, 111] on div "Finalise Accounts" at bounding box center [90, 110] width 140 height 10
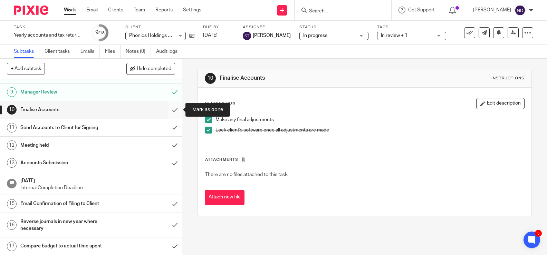
click at [175, 110] on input "submit" at bounding box center [91, 109] width 182 height 17
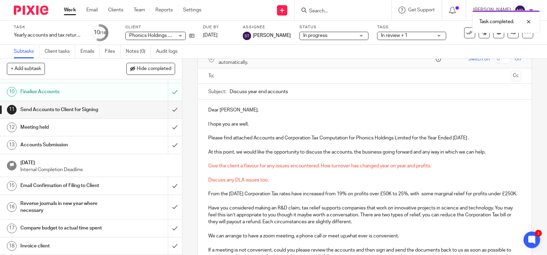
scroll to position [38, 0]
click at [208, 164] on span "Give the client a flavour for any issues encountered. How turnover has changed …" at bounding box center [319, 165] width 223 height 5
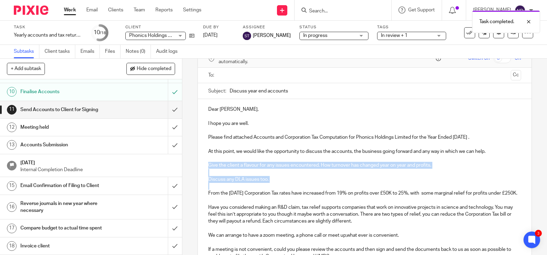
drag, startPoint x: 222, startPoint y: 169, endPoint x: 283, endPoint y: 178, distance: 62.4
click at [283, 178] on div "Dear James, I hope you are well. Please find attached Accounts and Corporation …" at bounding box center [364, 203] width 333 height 208
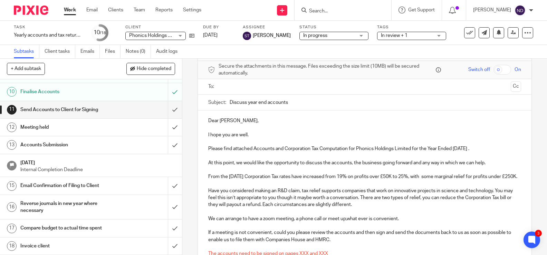
scroll to position [35, 0]
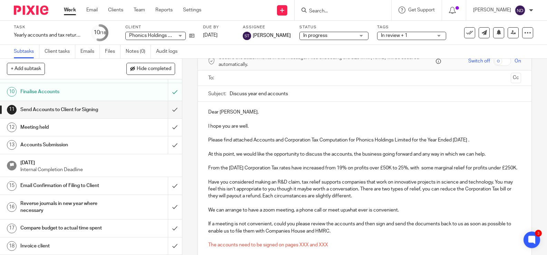
click at [481, 141] on p "Please find attached Accounts and Corporation Tax Computation for Phonics Holdi…" at bounding box center [364, 140] width 313 height 7
click at [318, 144] on p at bounding box center [364, 147] width 313 height 7
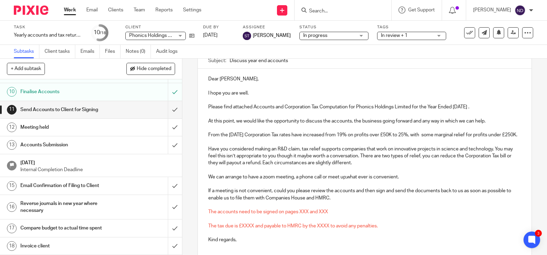
scroll to position [69, 0]
drag, startPoint x: 209, startPoint y: 128, endPoint x: 379, endPoint y: 168, distance: 174.8
click at [378, 168] on div "Dear James, I hope you are well. Please find attached Accounts and Corporation …" at bounding box center [364, 158] width 333 height 180
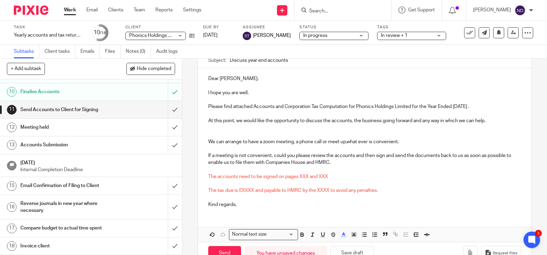
click at [308, 177] on span "The accounts need to be signed on pages XXX and XXX" at bounding box center [268, 176] width 120 height 5
click at [254, 192] on span "The tax due is £XXXX and payable to HMRC by the XXXX to avoid any penalties." at bounding box center [292, 190] width 169 height 5
drag, startPoint x: 250, startPoint y: 191, endPoint x: 379, endPoint y: 190, distance: 129.4
click at [379, 190] on p "The tax due is £Nil and payable to HMRC by the XXXX to avoid any penalties." at bounding box center [364, 190] width 313 height 7
drag, startPoint x: 209, startPoint y: 176, endPoint x: 262, endPoint y: 191, distance: 55.3
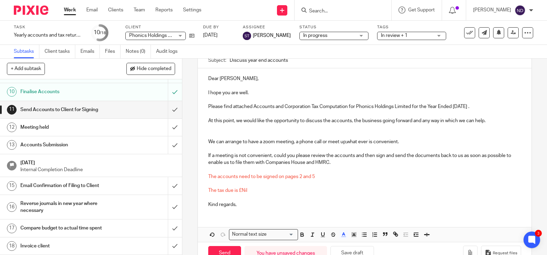
click at [262, 191] on div "Dear James, I hope you are well. Please find attached Accounts and Corporation …" at bounding box center [364, 140] width 333 height 145
click at [342, 235] on icon "button" at bounding box center [343, 235] width 6 height 6
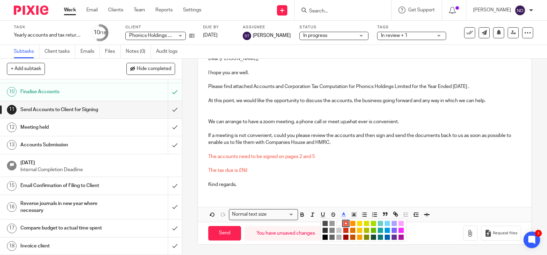
click at [324, 237] on li "color:#000000" at bounding box center [324, 237] width 5 height 5
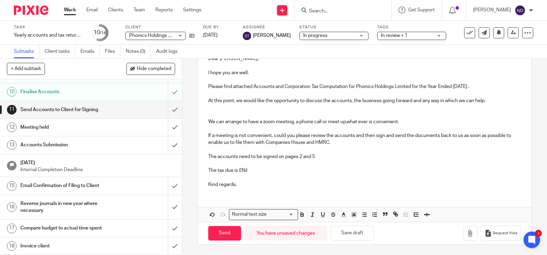
click at [278, 162] on p at bounding box center [364, 163] width 313 height 7
click at [241, 183] on p "Kind regards," at bounding box center [364, 184] width 313 height 7
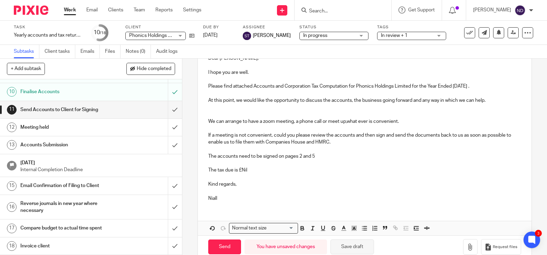
click at [354, 247] on button "Save draft" at bounding box center [351, 247] width 43 height 15
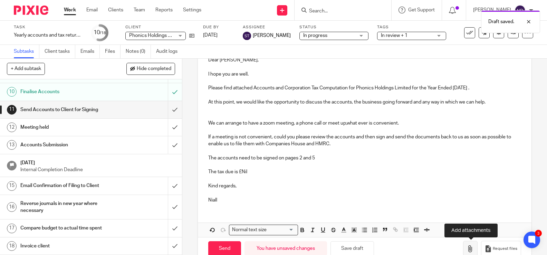
scroll to position [88, 0]
click at [469, 248] on icon "button" at bounding box center [470, 248] width 7 height 7
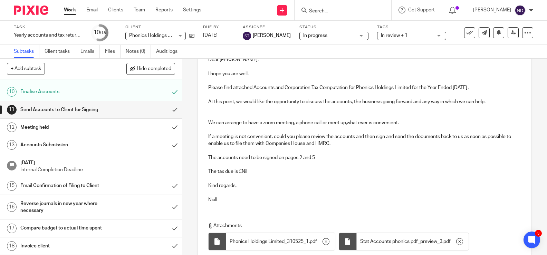
scroll to position [0, 0]
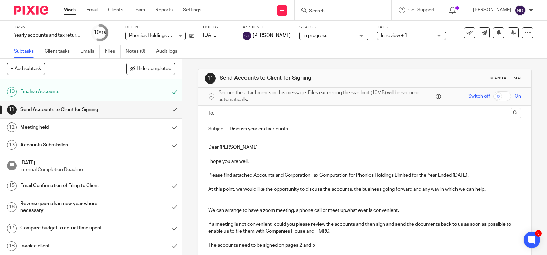
click at [237, 113] on input "text" at bounding box center [364, 113] width 287 height 8
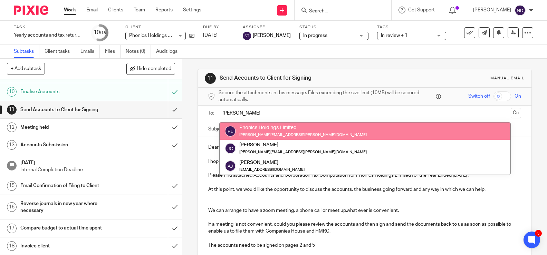
type input "james"
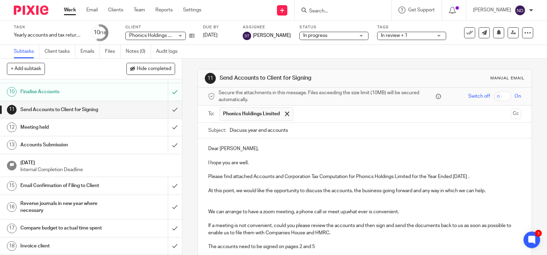
click at [515, 113] on button "Cc" at bounding box center [516, 114] width 10 height 10
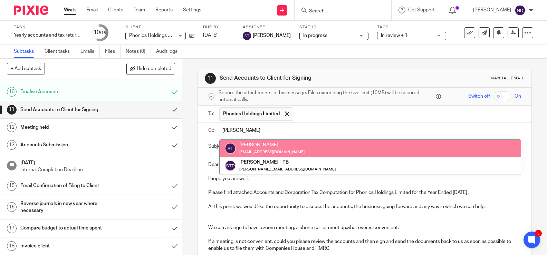
type input "sarah"
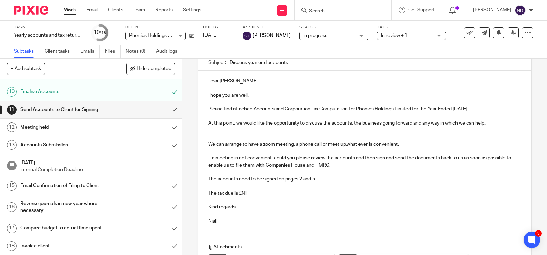
scroll to position [159, 0]
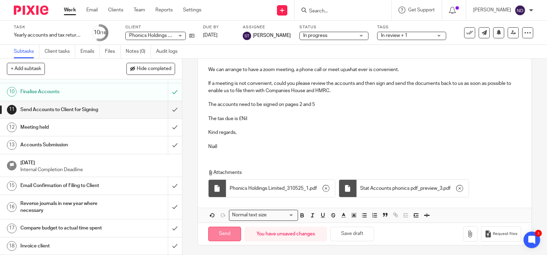
click at [222, 233] on input "Send" at bounding box center [224, 234] width 33 height 15
type input "Sent"
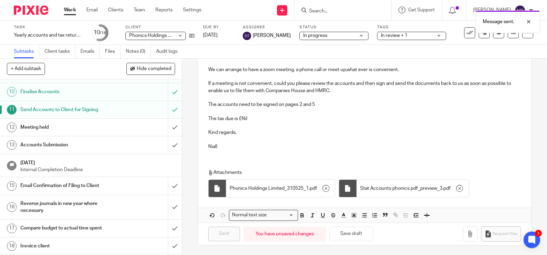
click at [381, 34] on span "In review + 1" at bounding box center [394, 35] width 27 height 5
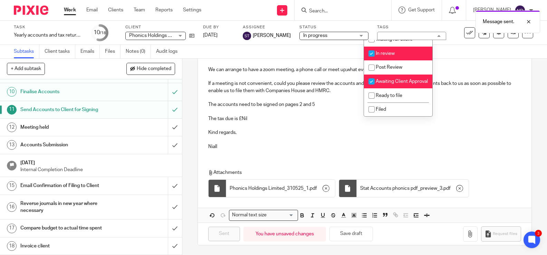
scroll to position [95, 0]
click at [372, 47] on input "checkbox" at bounding box center [371, 53] width 13 height 13
checkbox input "false"
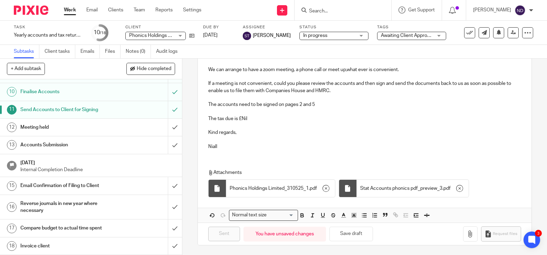
click at [123, 177] on link "15 Email Confirmation of Filing to Client" at bounding box center [84, 185] width 168 height 17
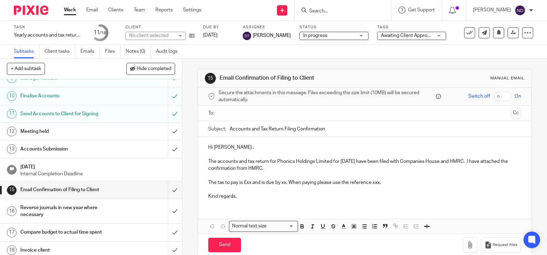
scroll to position [156, 0]
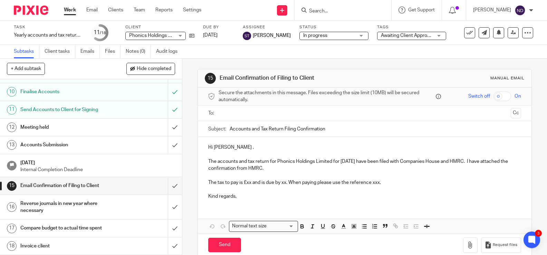
click at [76, 227] on h1 "Compare budget to actual time spent" at bounding box center [67, 228] width 94 height 10
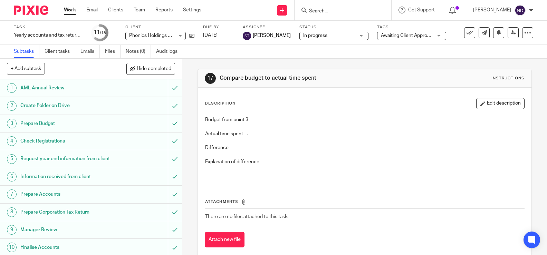
click at [501, 103] on button "Edit description" at bounding box center [500, 103] width 48 height 11
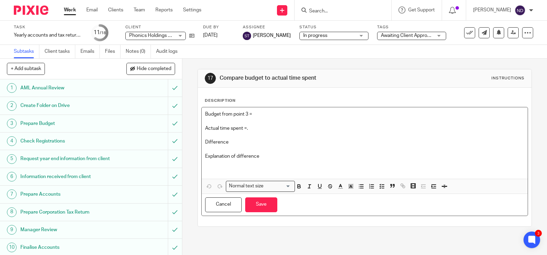
click at [258, 115] on p "Budget from point 3 =" at bounding box center [364, 114] width 319 height 7
click at [254, 127] on p "Actual time spent =." at bounding box center [364, 128] width 319 height 7
click at [234, 140] on p "Difference" at bounding box center [364, 142] width 319 height 7
click at [260, 200] on button "Save" at bounding box center [261, 204] width 32 height 15
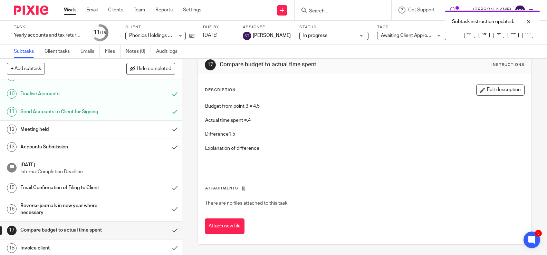
scroll to position [156, 0]
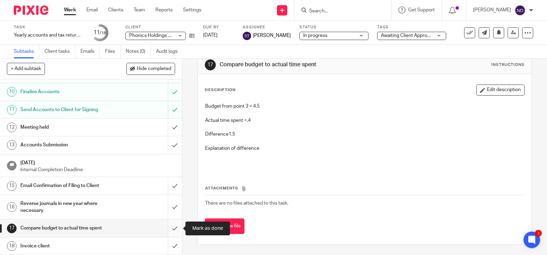
click at [175, 226] on input "submit" at bounding box center [91, 228] width 182 height 17
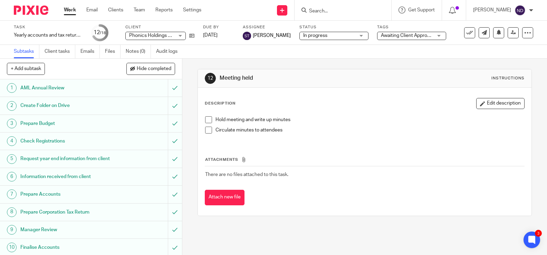
scroll to position [156, 0]
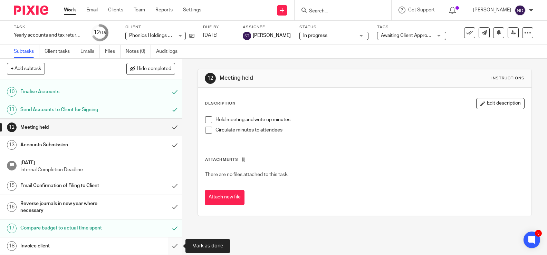
click at [173, 245] on input "submit" at bounding box center [91, 245] width 182 height 17
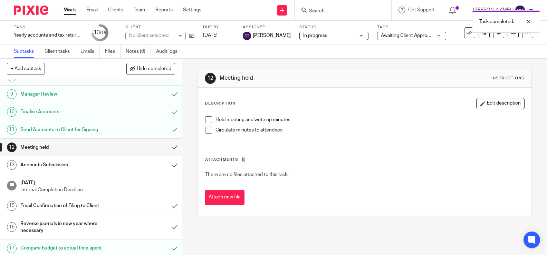
scroll to position [156, 0]
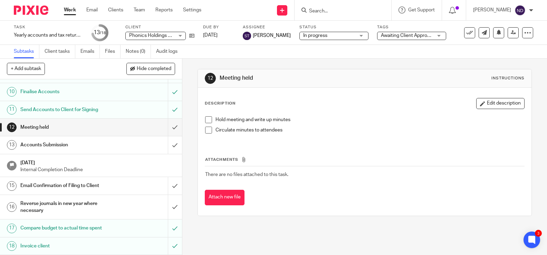
click at [325, 11] on input "Search" at bounding box center [339, 11] width 62 height 6
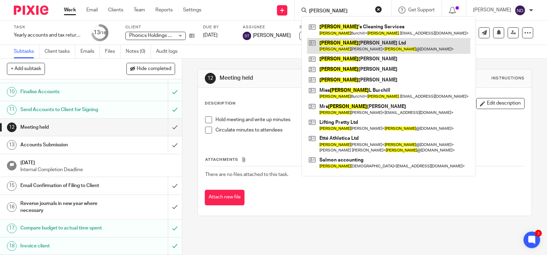
type input "[PERSON_NAME]"
click at [341, 46] on link at bounding box center [388, 46] width 163 height 16
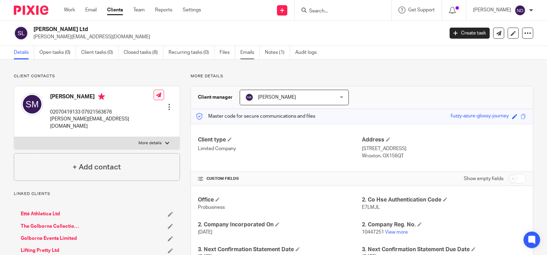
click at [245, 52] on link "Emails" at bounding box center [249, 52] width 19 height 13
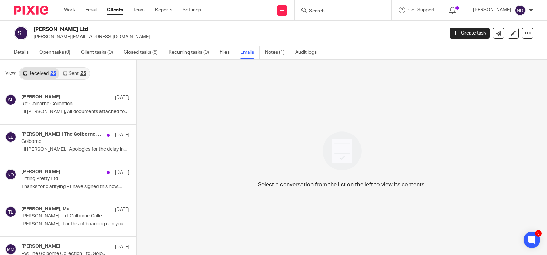
click at [70, 75] on link "Sent 25" at bounding box center [74, 73] width 30 height 11
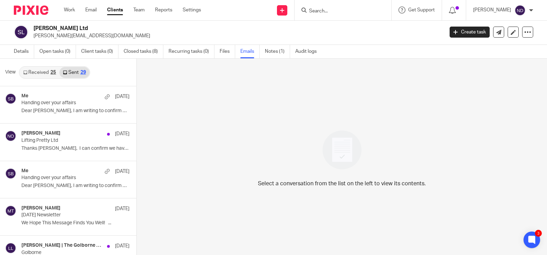
click at [36, 72] on link "Received 25" at bounding box center [40, 72] width 40 height 11
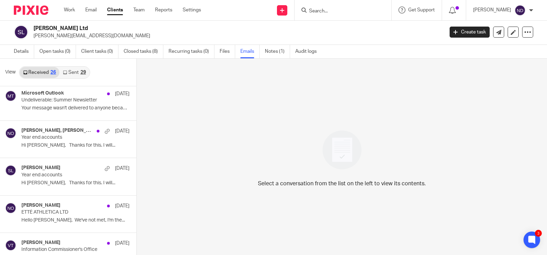
scroll to position [804, 0]
